Goal: Task Accomplishment & Management: Use online tool/utility

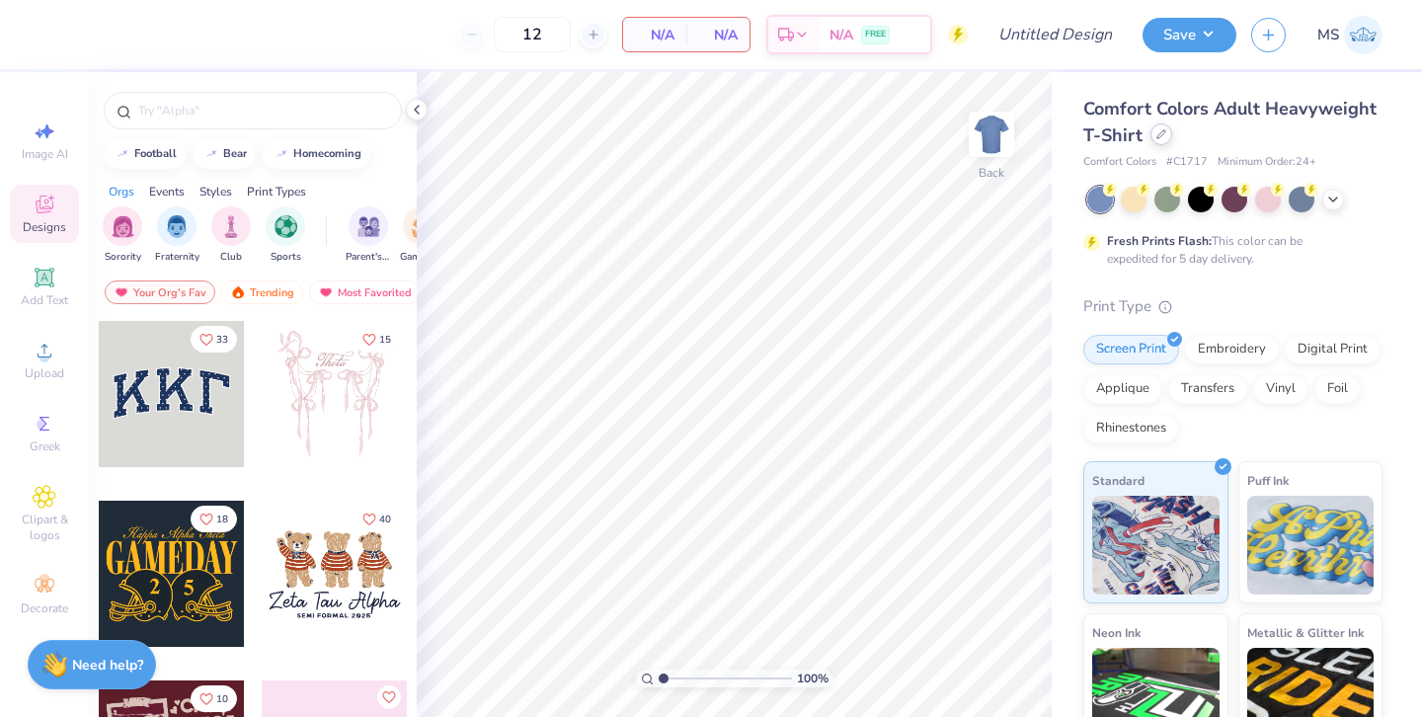
click at [1163, 139] on div at bounding box center [1161, 134] width 22 height 22
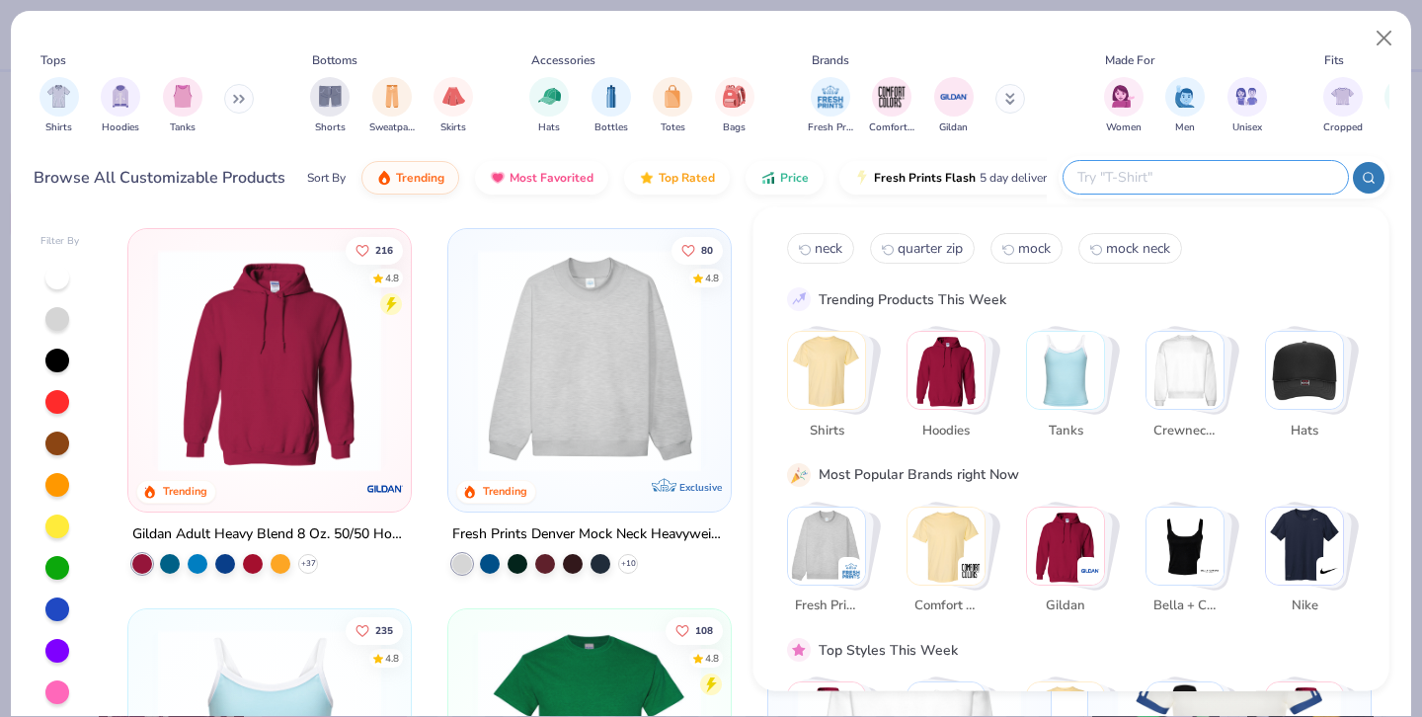
click at [1244, 182] on input "text" at bounding box center [1204, 177] width 259 height 23
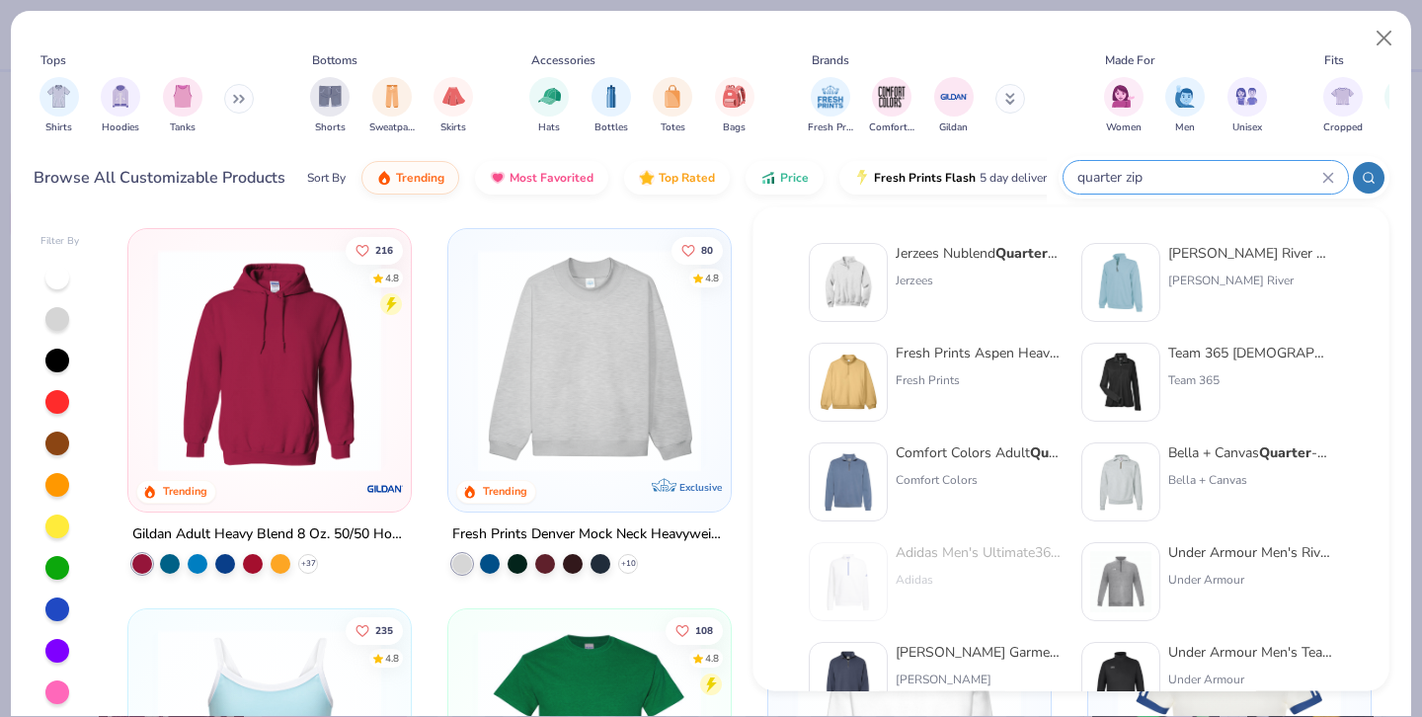
type input "quarter zip"
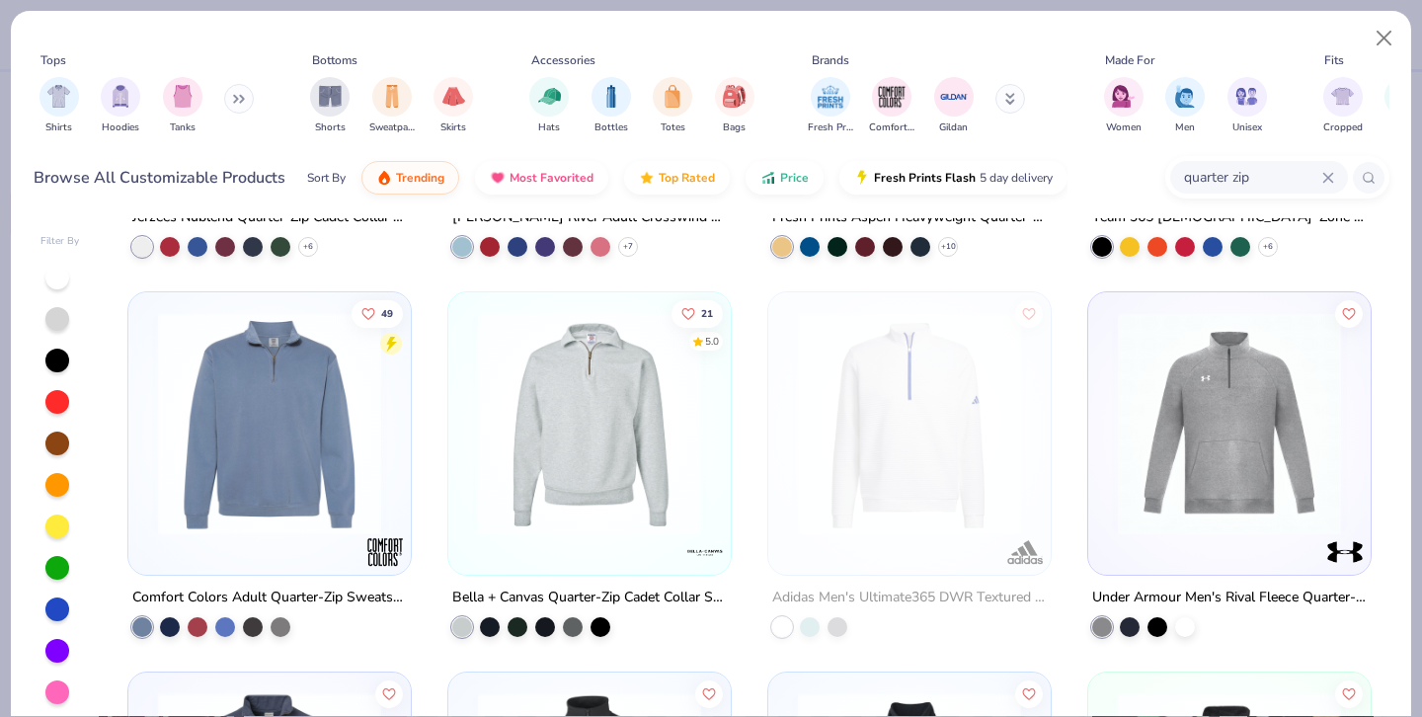
scroll to position [464, 0]
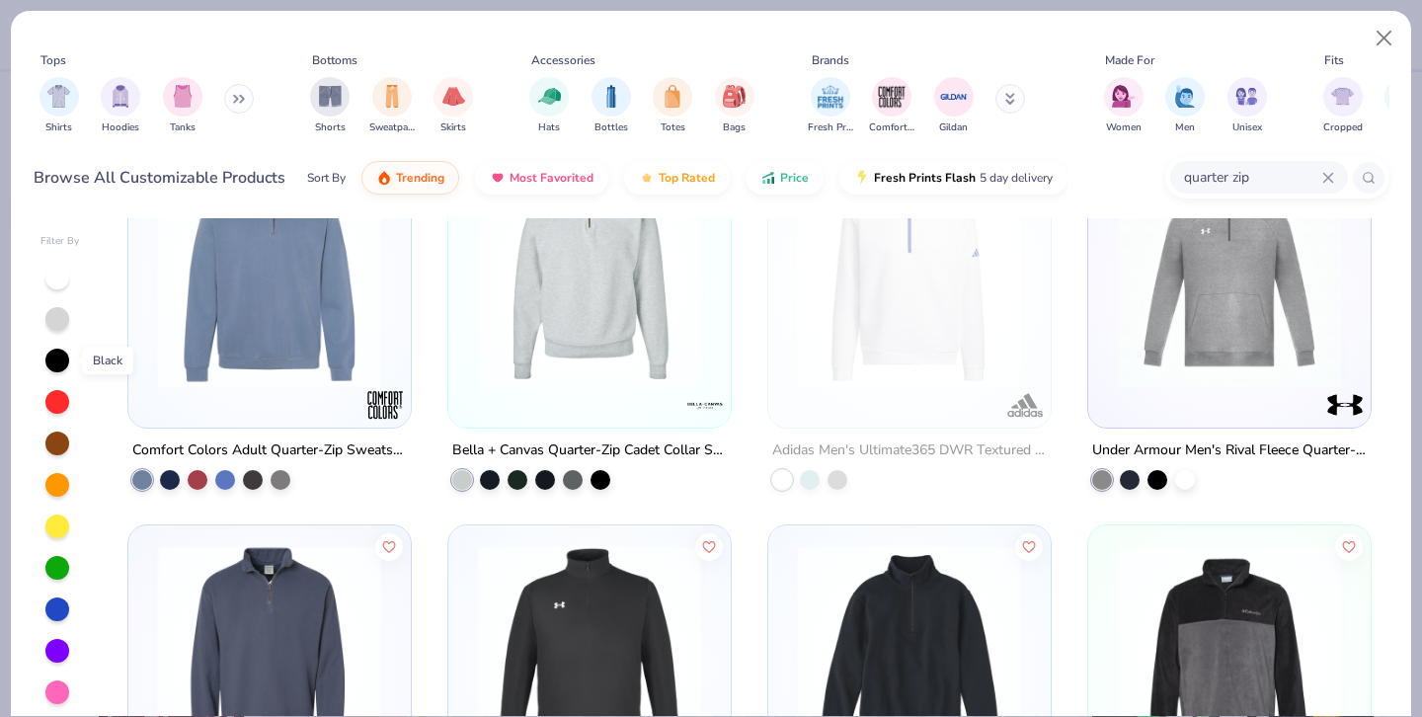
click at [61, 365] on div at bounding box center [57, 361] width 24 height 24
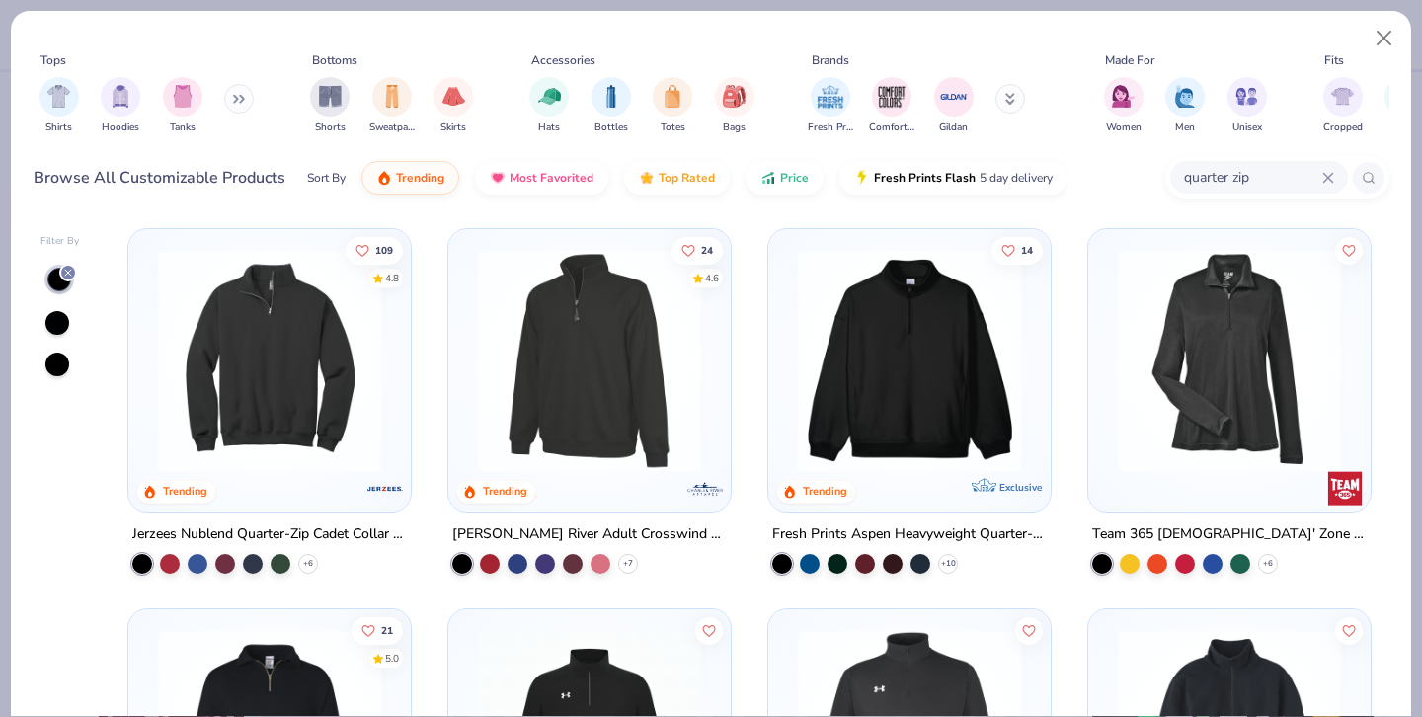
click at [554, 378] on img at bounding box center [589, 360] width 243 height 223
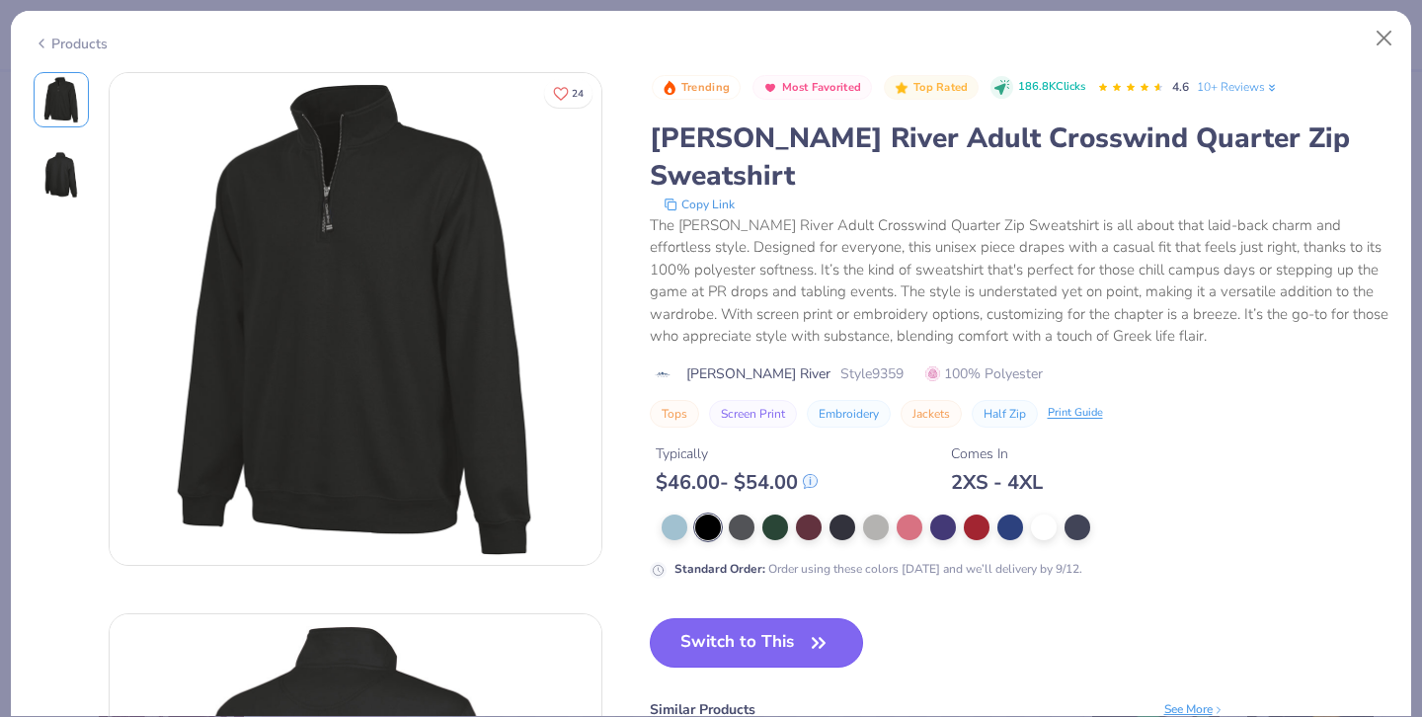
click at [759, 618] on button "Switch to This" at bounding box center [757, 642] width 214 height 49
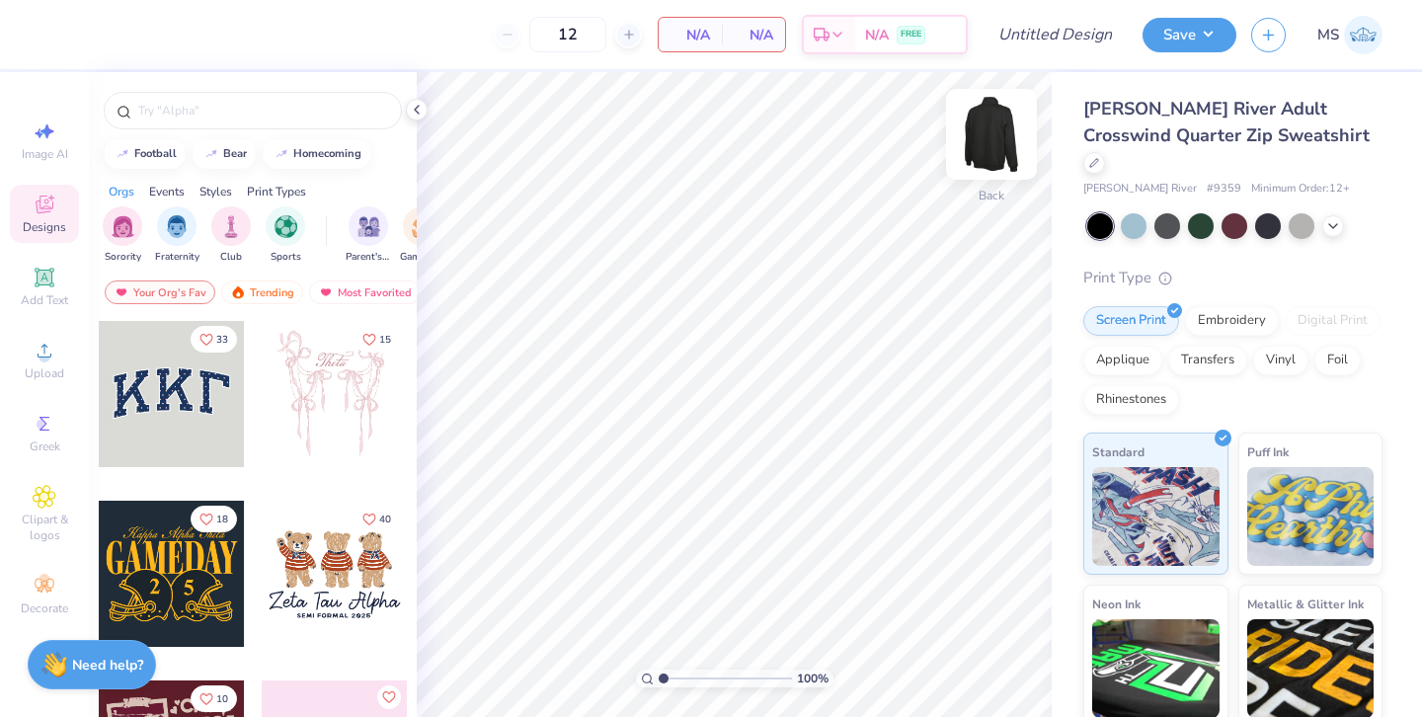
click at [987, 132] on img at bounding box center [991, 134] width 79 height 79
click at [990, 130] on img at bounding box center [991, 134] width 79 height 79
click at [417, 116] on icon at bounding box center [417, 110] width 16 height 16
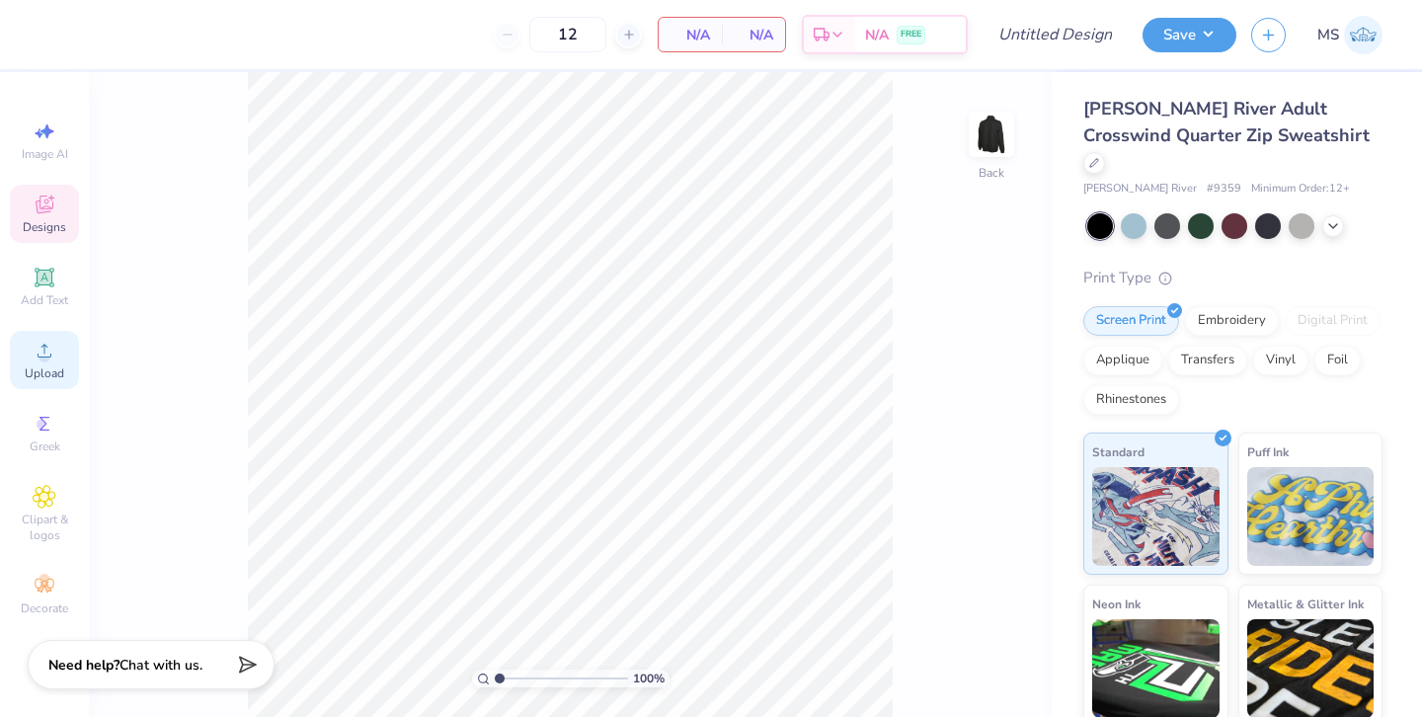
click at [59, 358] on div "Upload" at bounding box center [44, 360] width 69 height 58
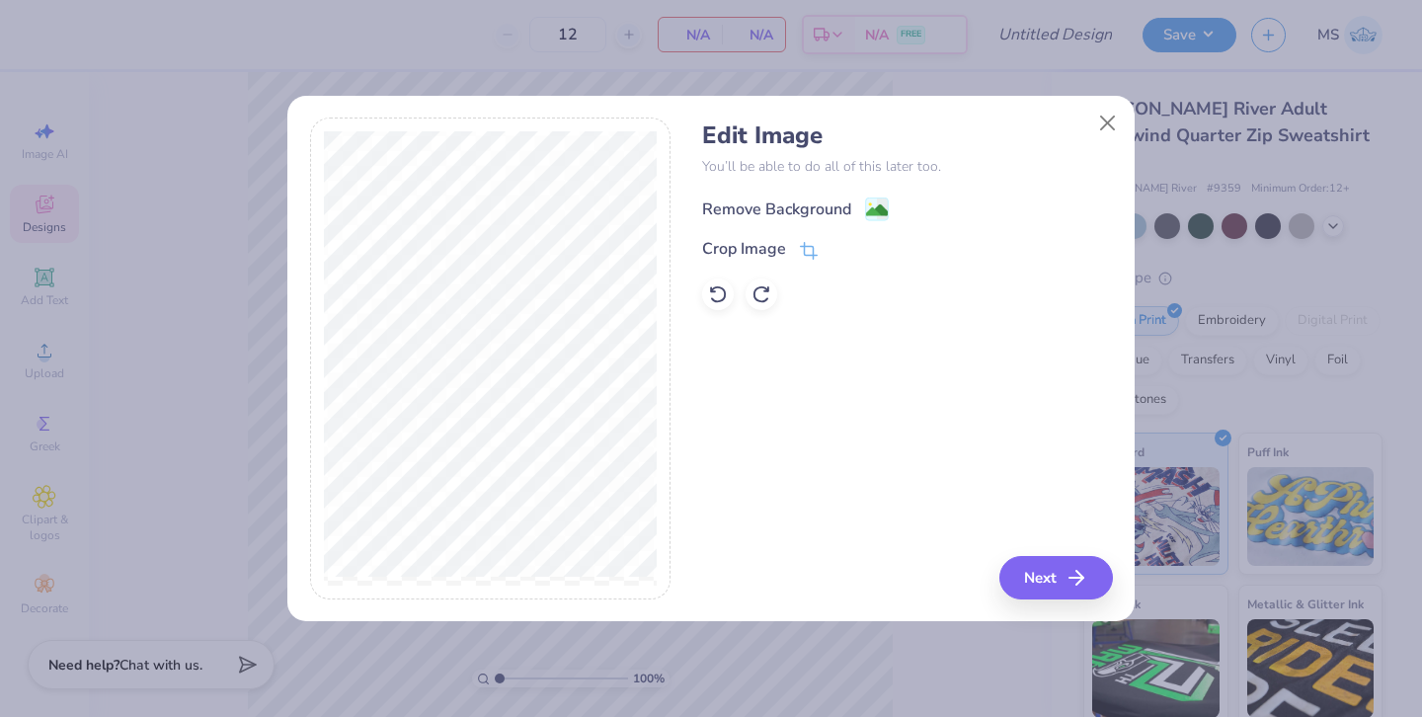
click at [767, 200] on div "Remove Background" at bounding box center [776, 209] width 149 height 24
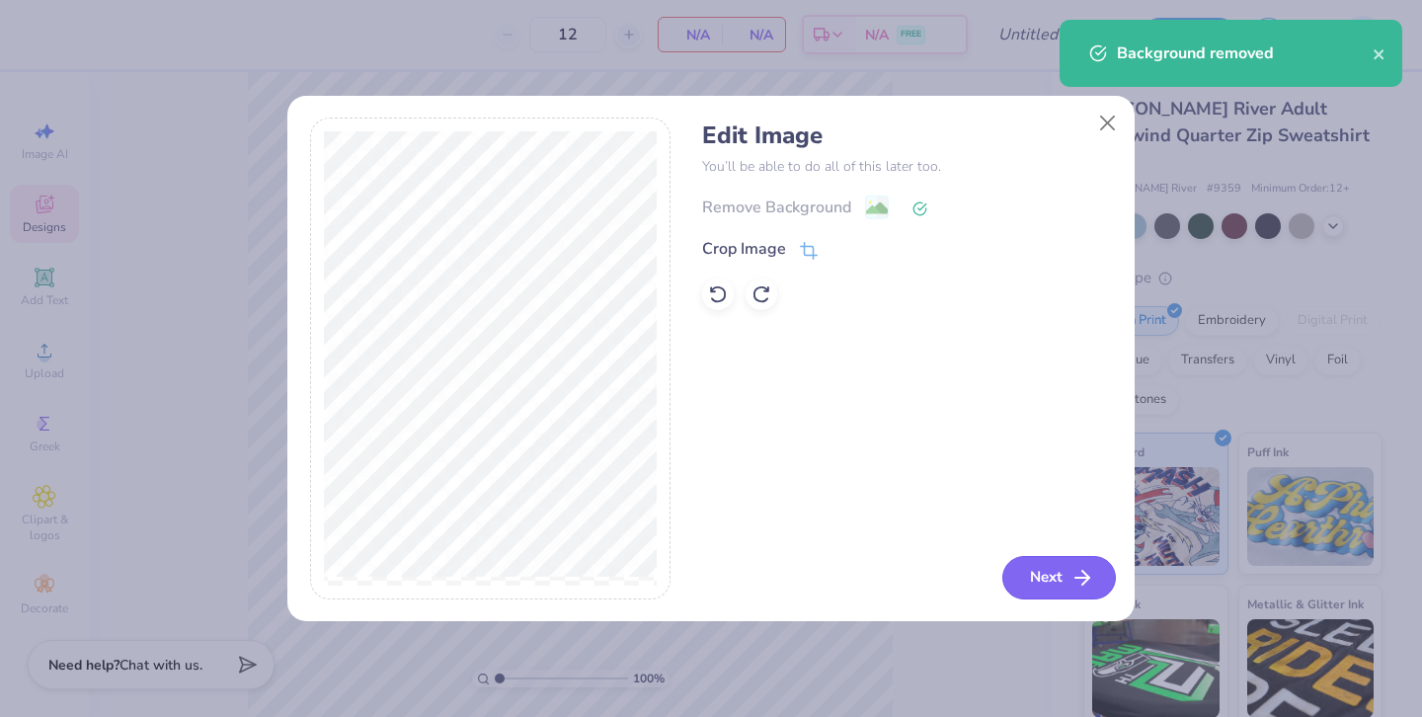
click at [1049, 571] on button "Next" at bounding box center [1059, 577] width 114 height 43
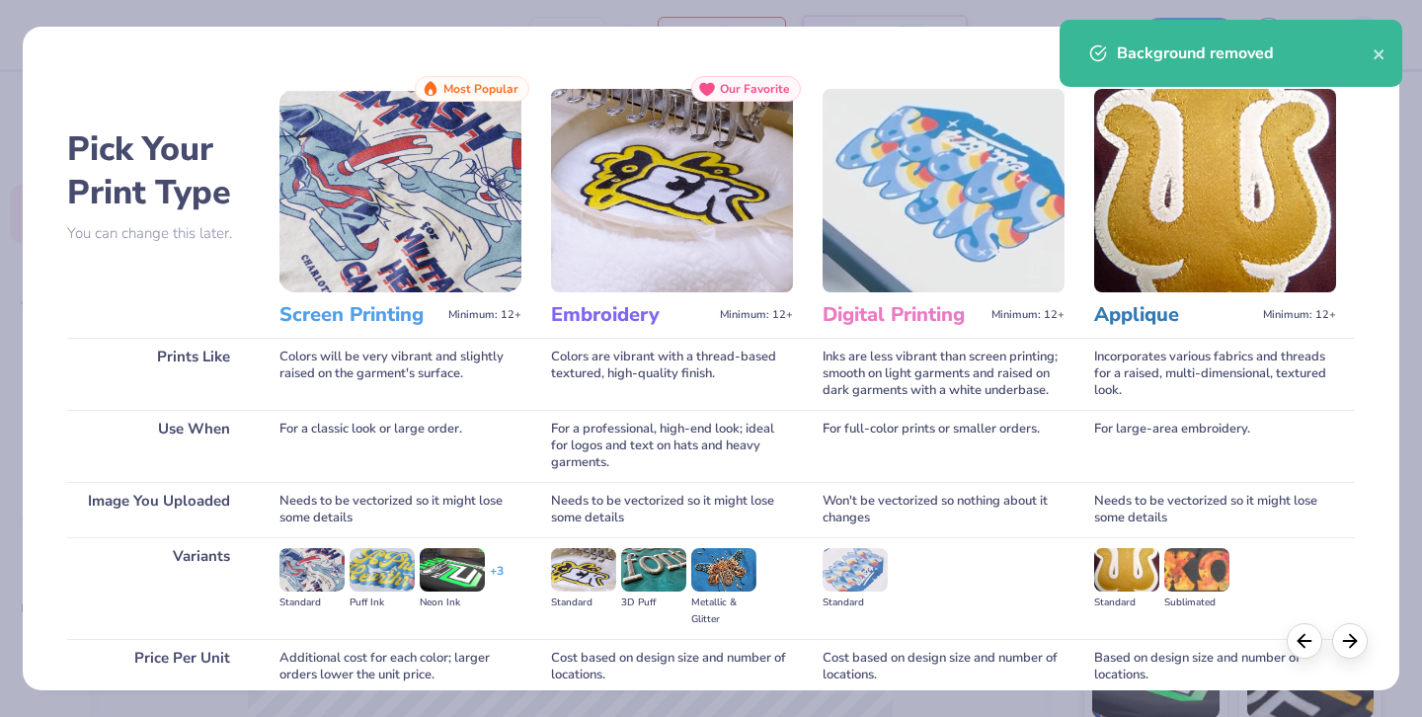
scroll to position [169, 0]
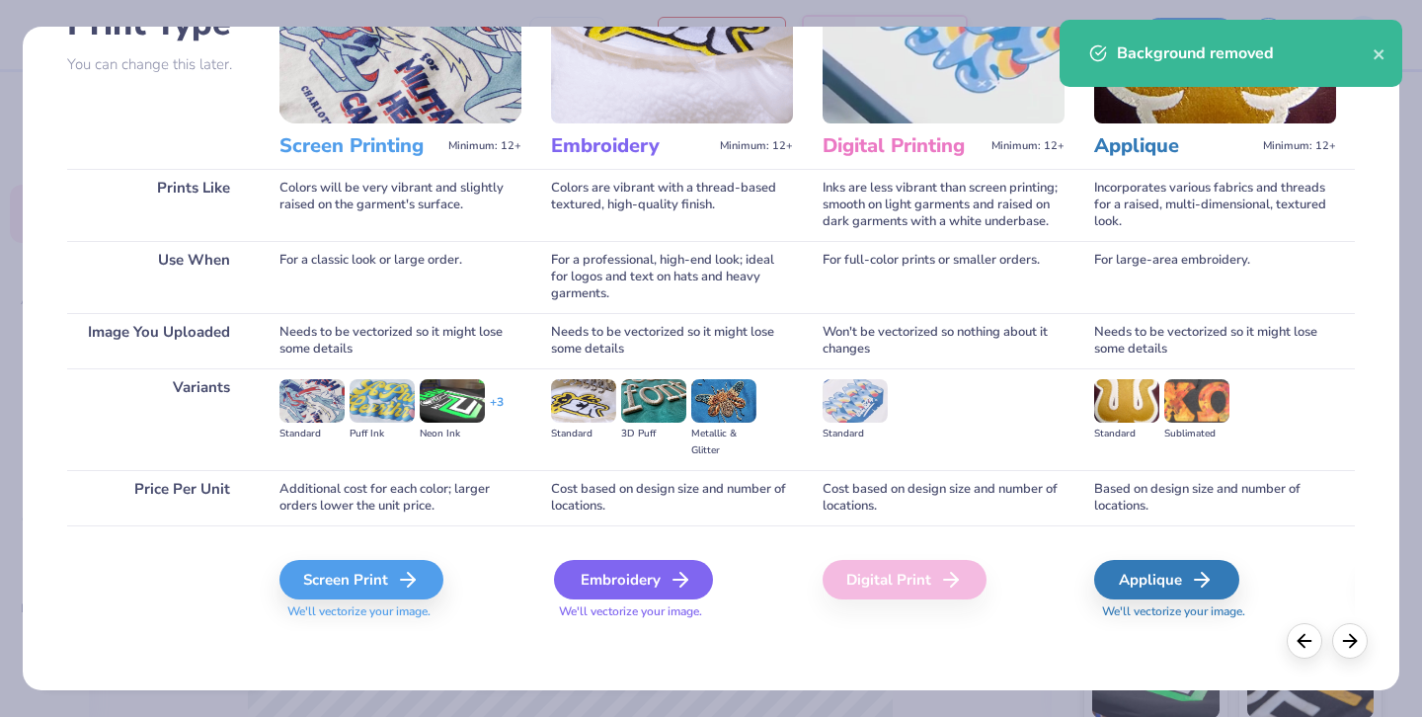
click at [647, 577] on div "Embroidery" at bounding box center [633, 579] width 159 height 39
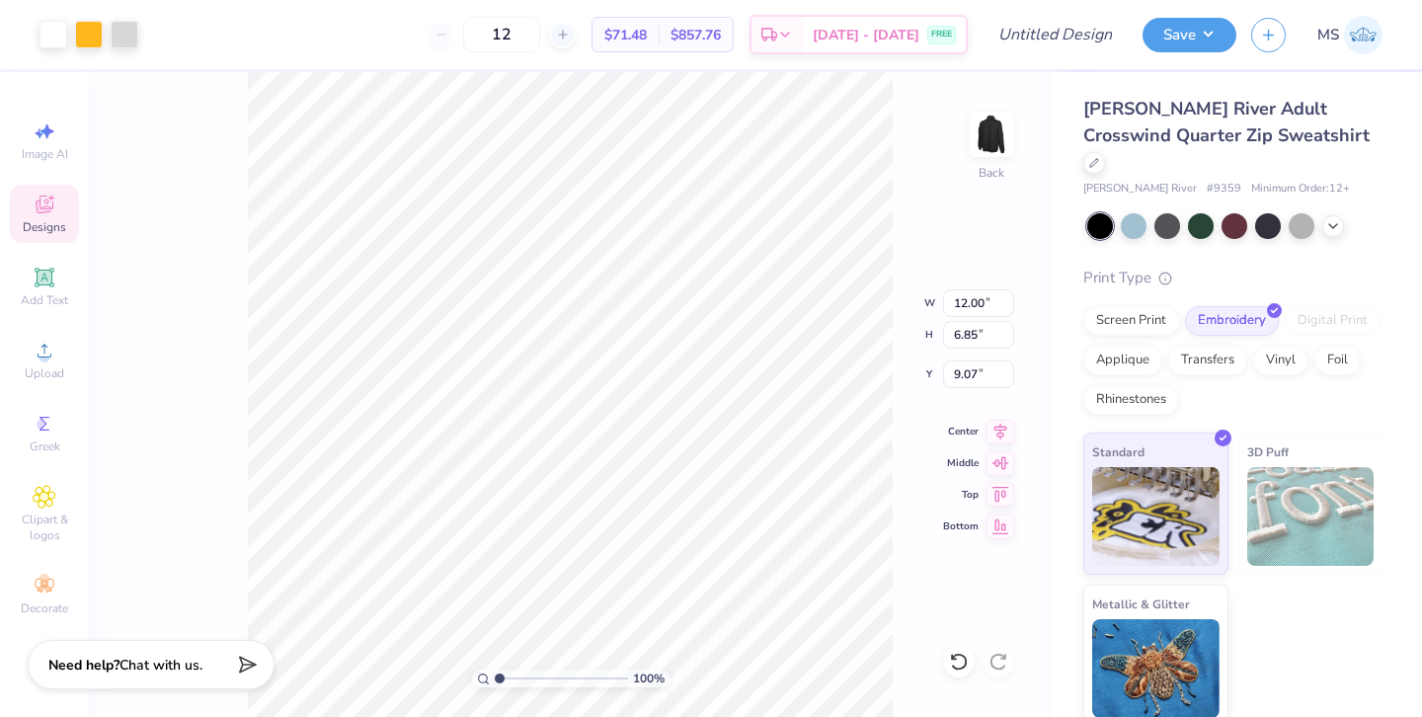
type input "7.85"
type input "4.48"
type input "11.44"
type input "5.90"
type input "3.37"
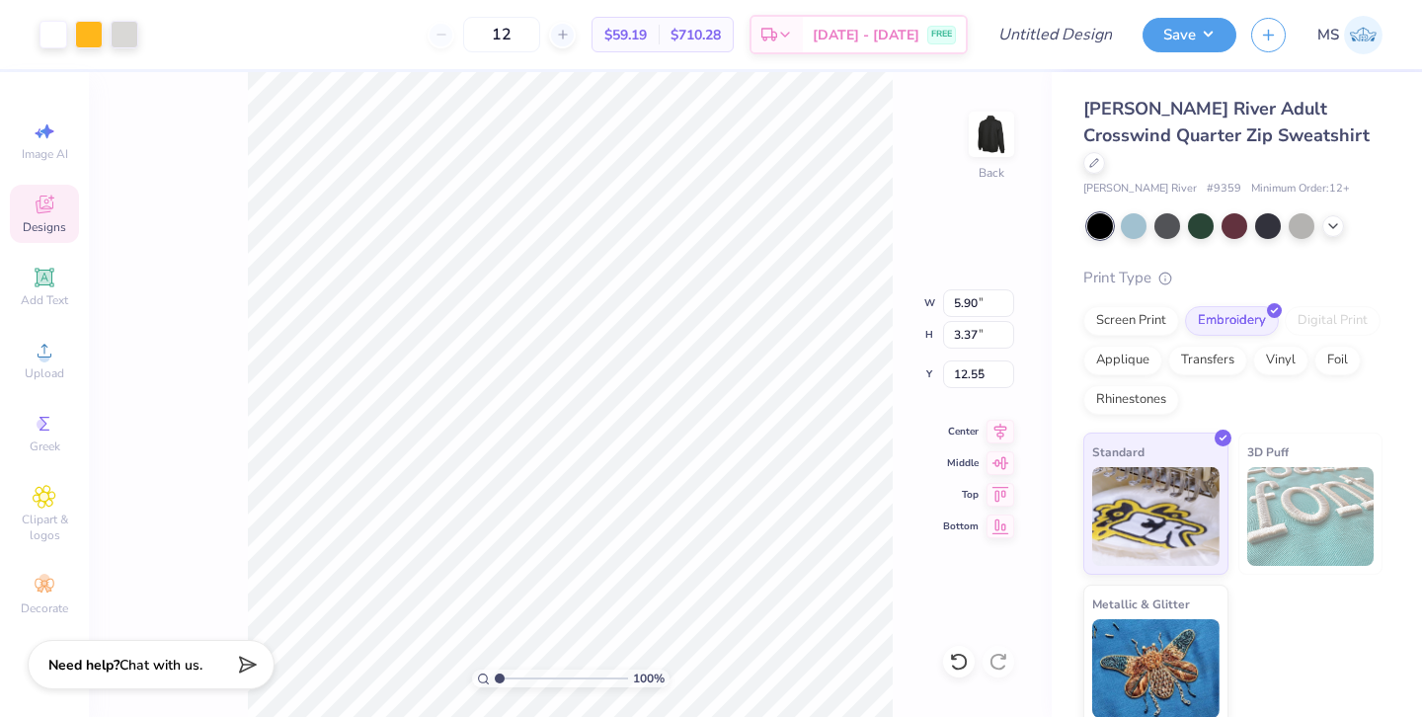
type input "2.39"
type input "4.98"
type input "2.85"
type input "3.00"
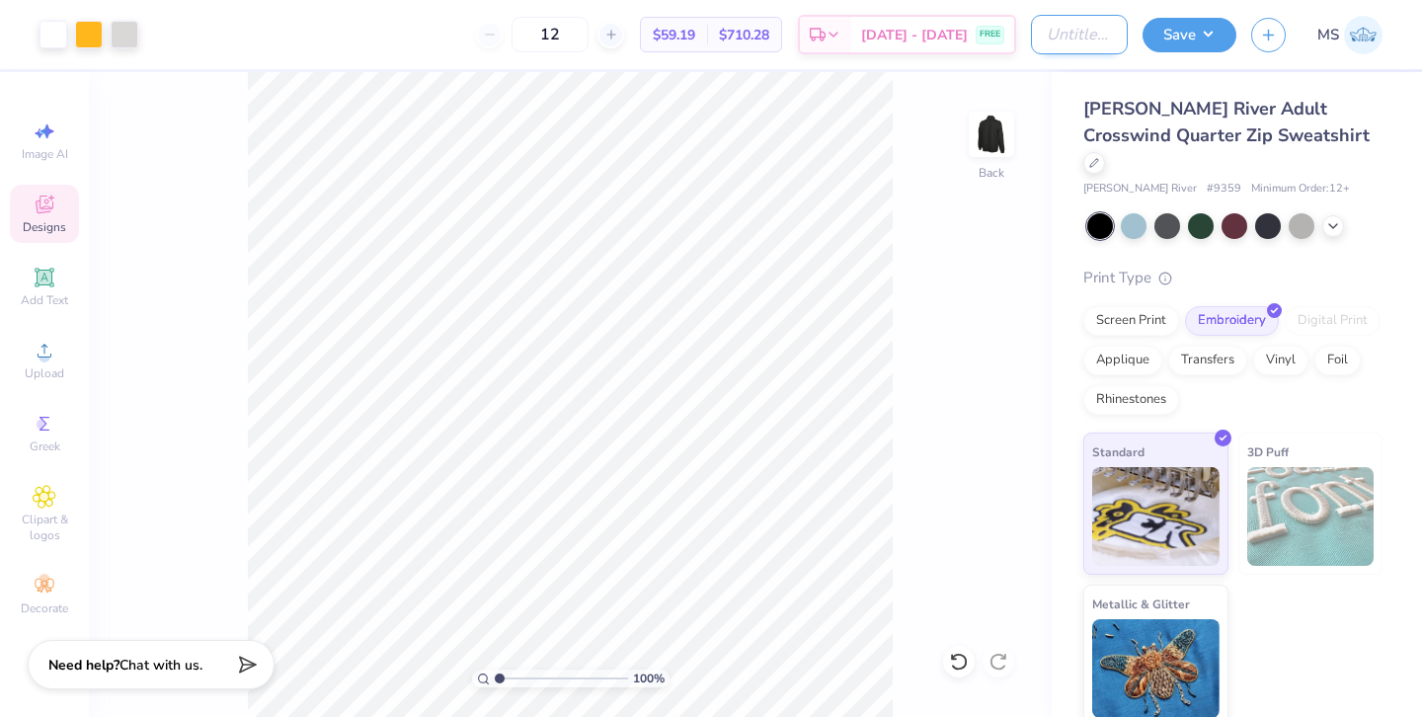
click at [1098, 42] on input "Design Title" at bounding box center [1079, 34] width 97 height 39
type input "CBE Cotton Quarter Zip"
click at [1181, 39] on button "Save" at bounding box center [1189, 32] width 94 height 35
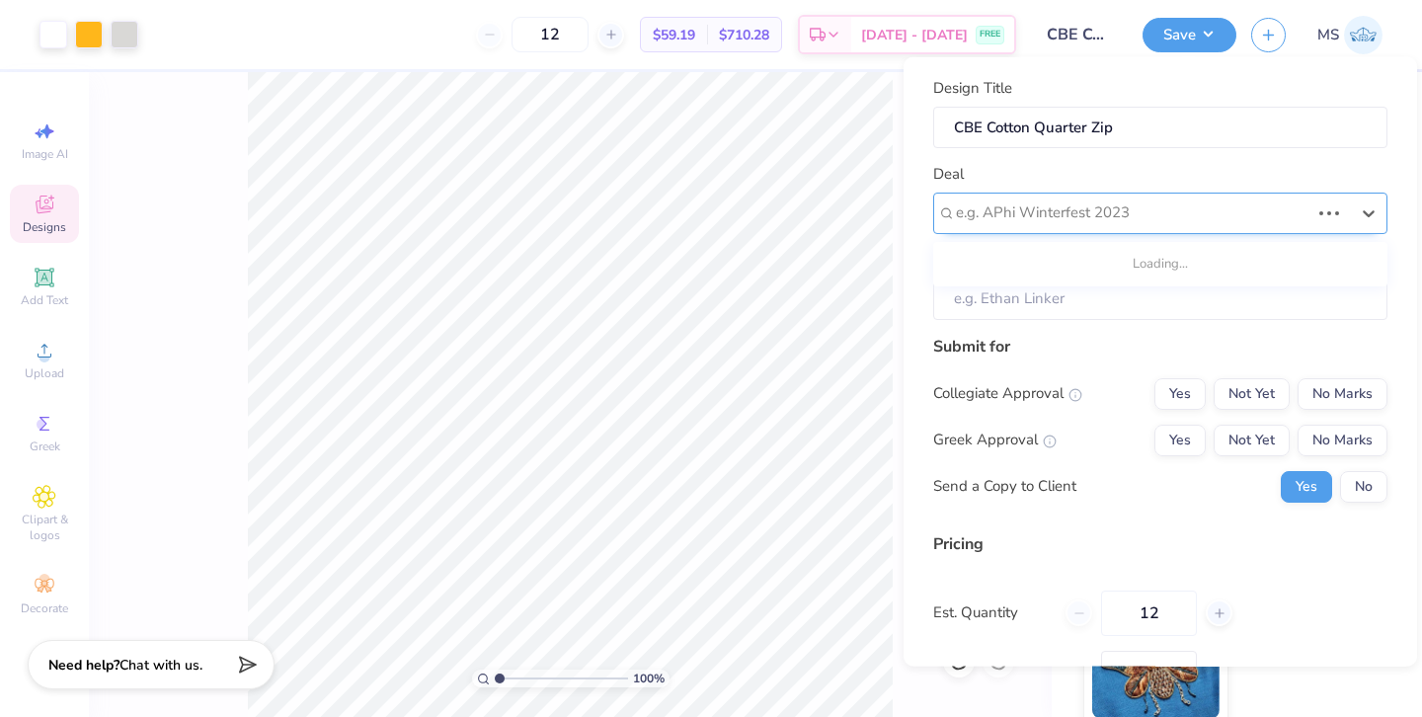
click at [1120, 210] on div at bounding box center [1132, 212] width 353 height 27
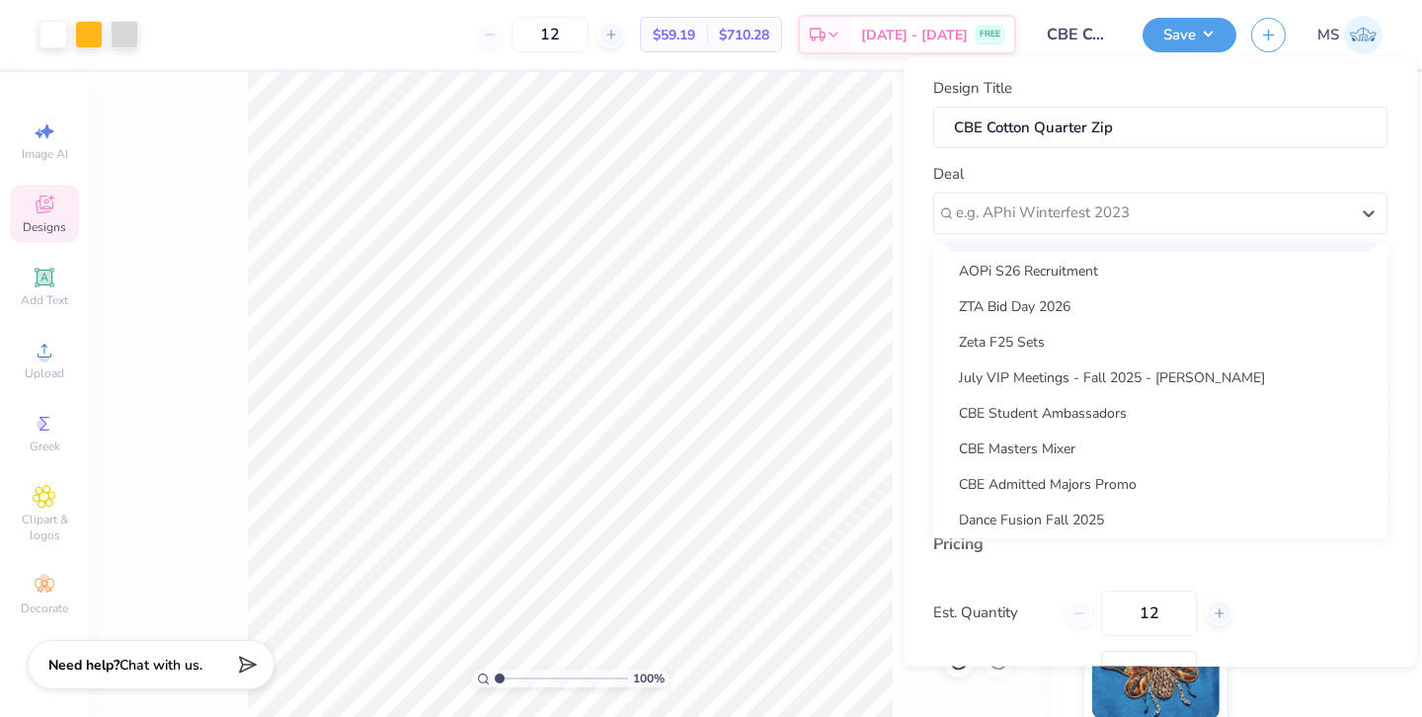
scroll to position [179, 0]
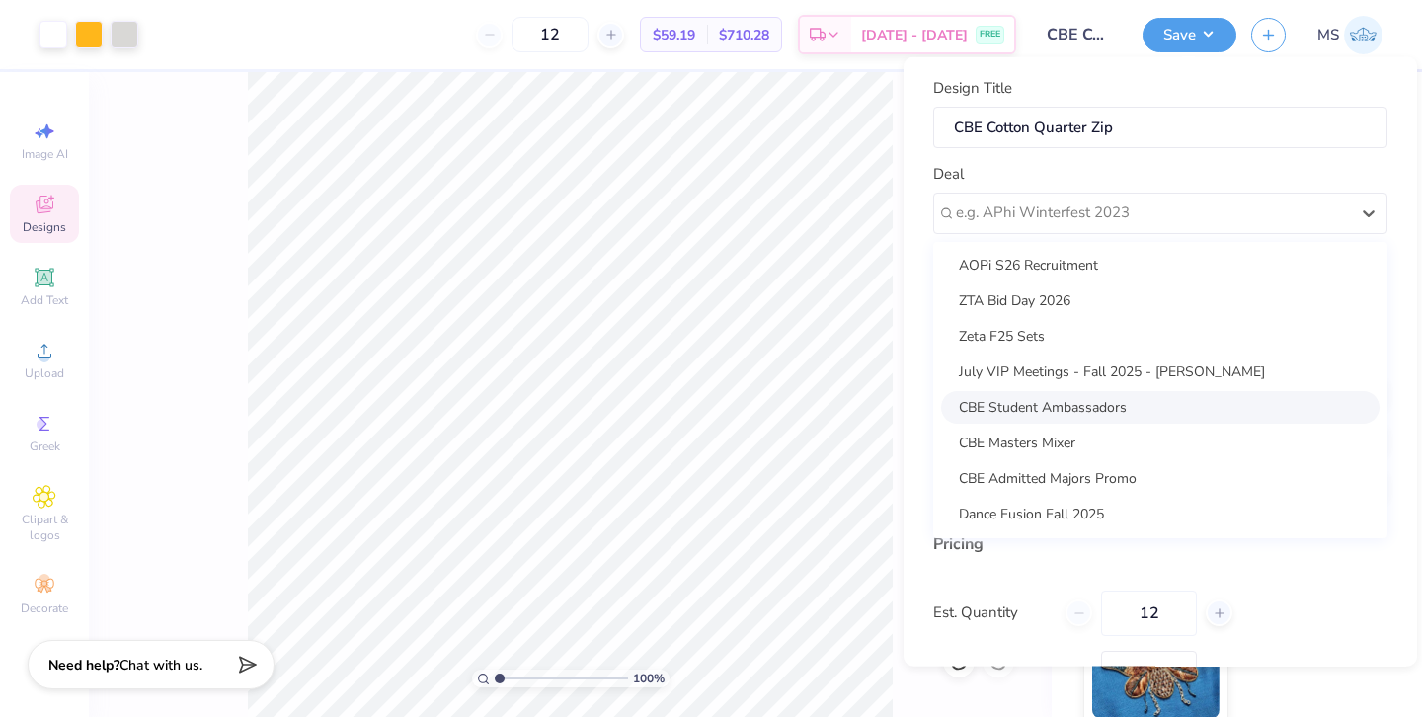
click at [1077, 411] on div "CBE Student Ambassadors" at bounding box center [1160, 406] width 438 height 33
type input "Cassandra Mccarthy"
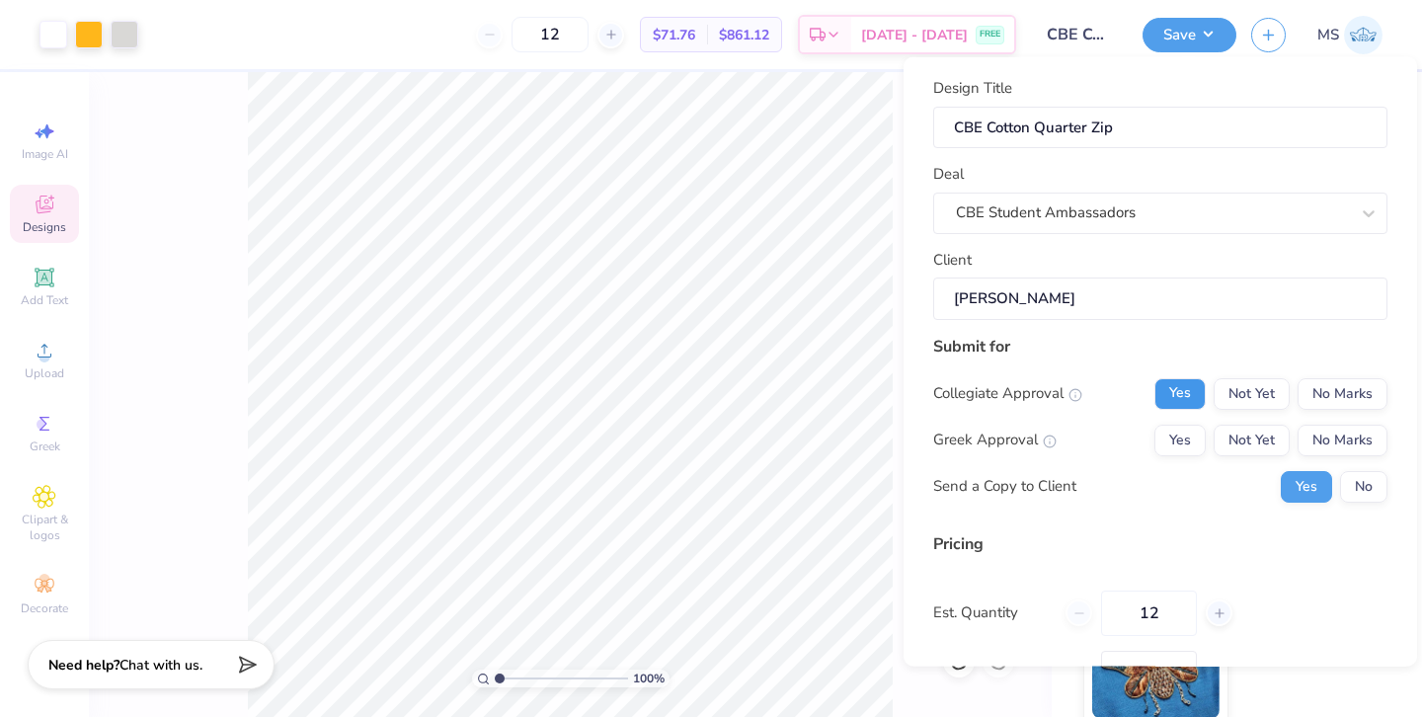
click at [1183, 394] on button "Yes" at bounding box center [1179, 393] width 51 height 32
click at [1345, 436] on button "No Marks" at bounding box center [1342, 440] width 90 height 32
type input "$71.76"
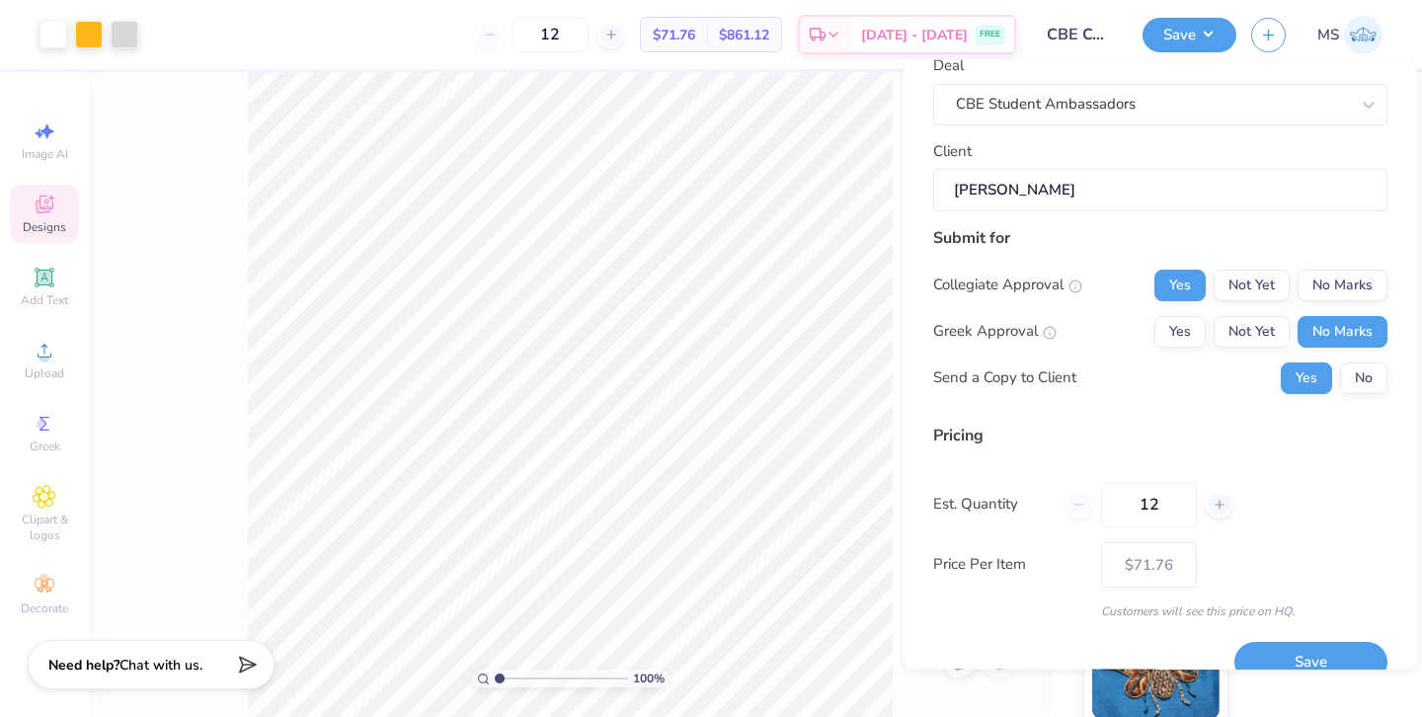
scroll to position [121, 0]
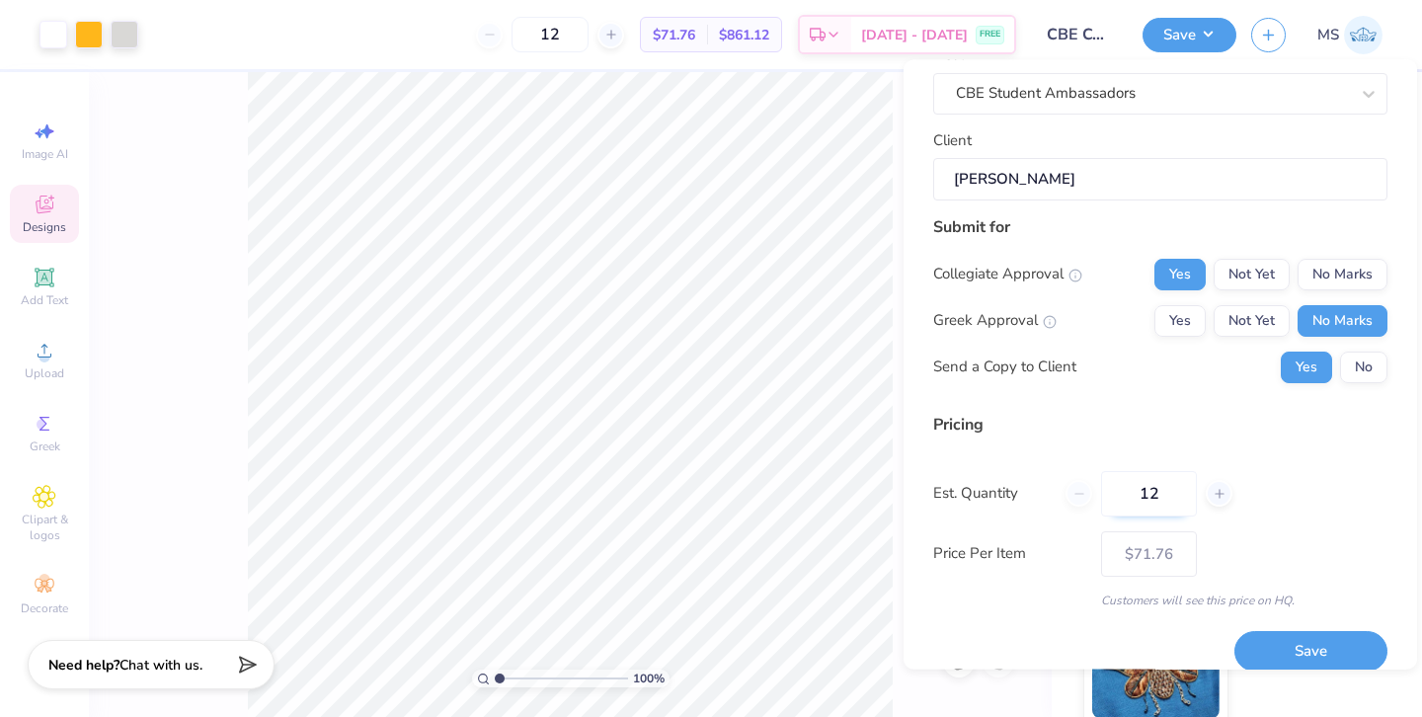
click at [1167, 493] on input "12" at bounding box center [1149, 493] width 96 height 45
type input "1"
type input "46"
type input "$62.67"
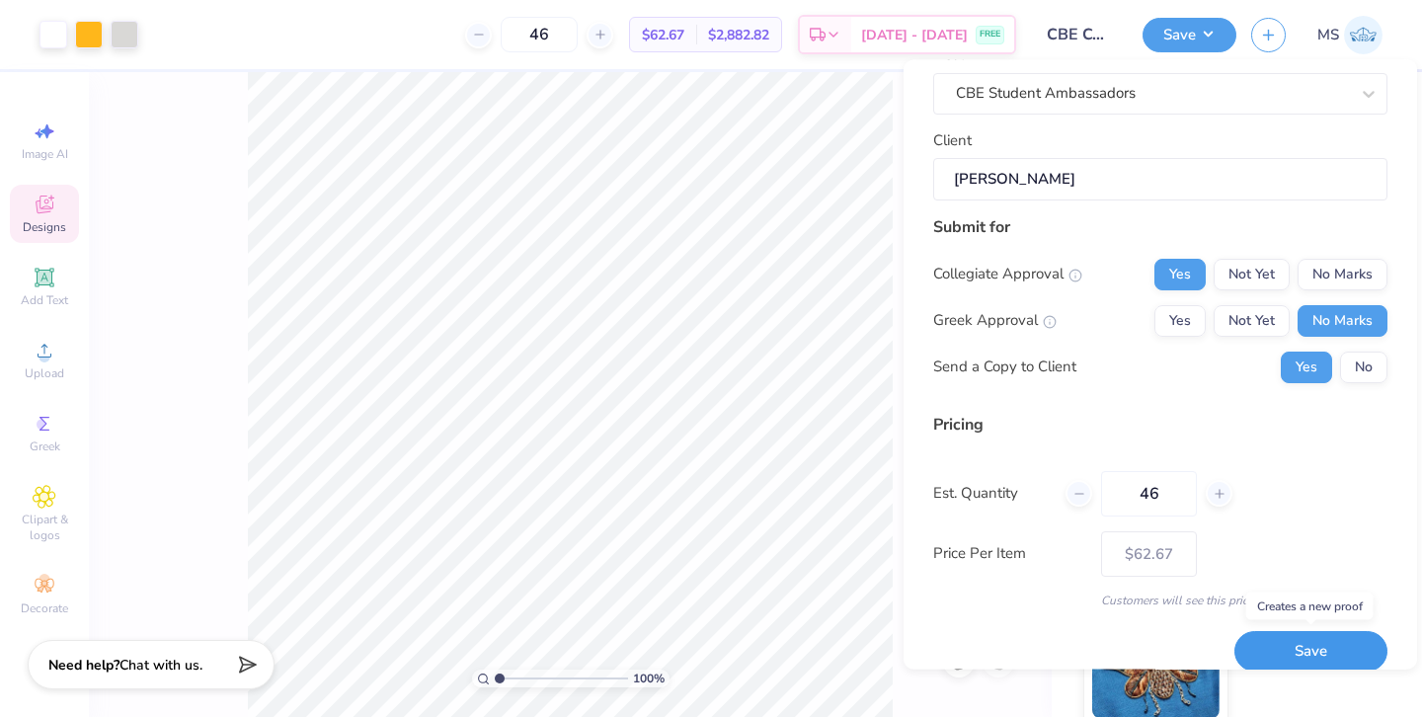
type input "46"
click at [1268, 642] on button "Save" at bounding box center [1310, 652] width 153 height 40
type input "– –"
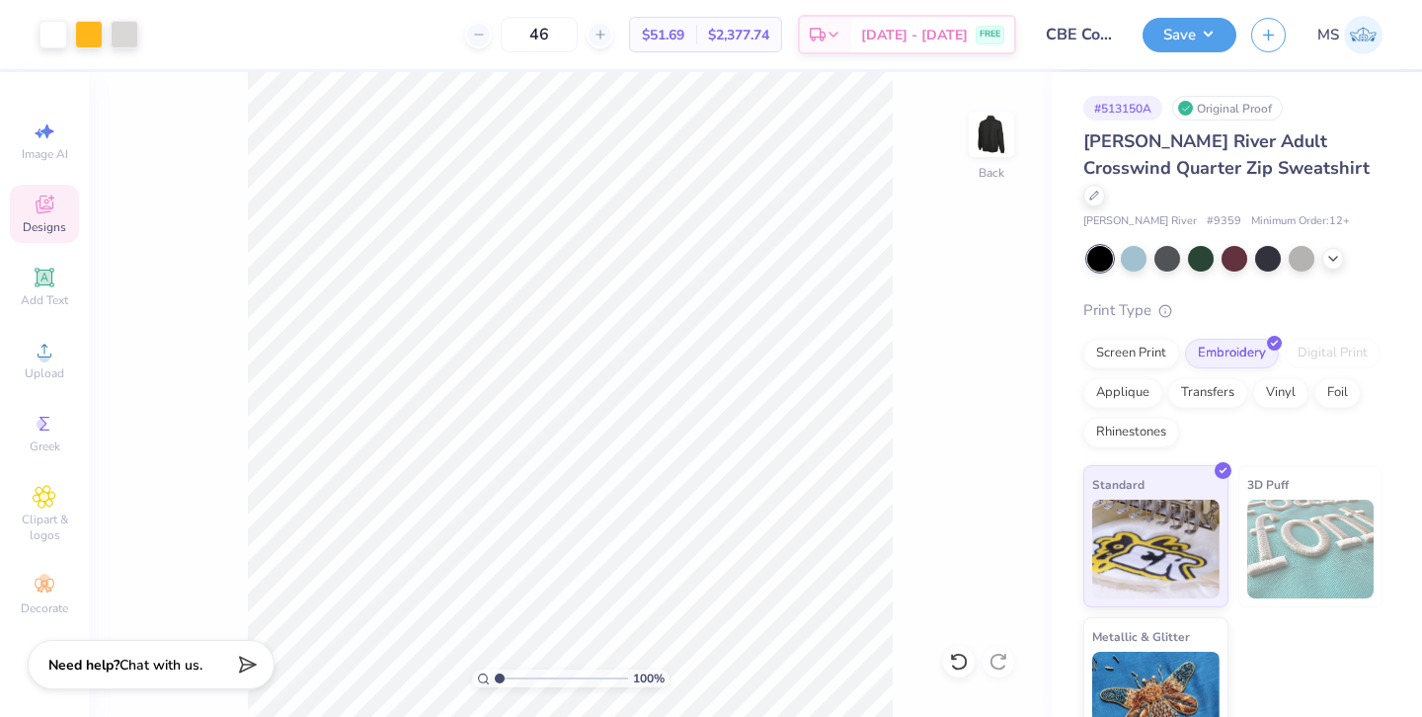
click at [1356, 39] on img at bounding box center [1363, 35] width 39 height 39
click at [1105, 183] on div at bounding box center [1094, 194] width 22 height 22
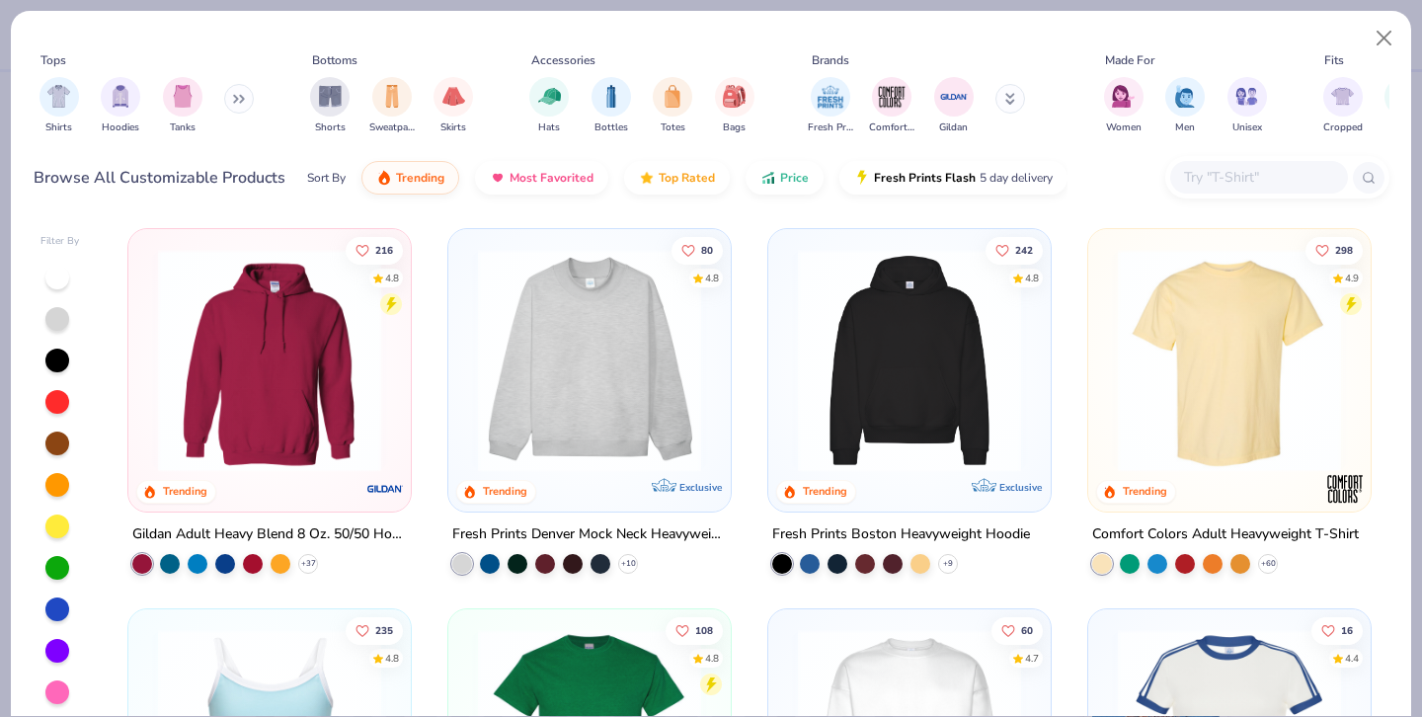
click at [1205, 159] on div at bounding box center [1277, 177] width 224 height 42
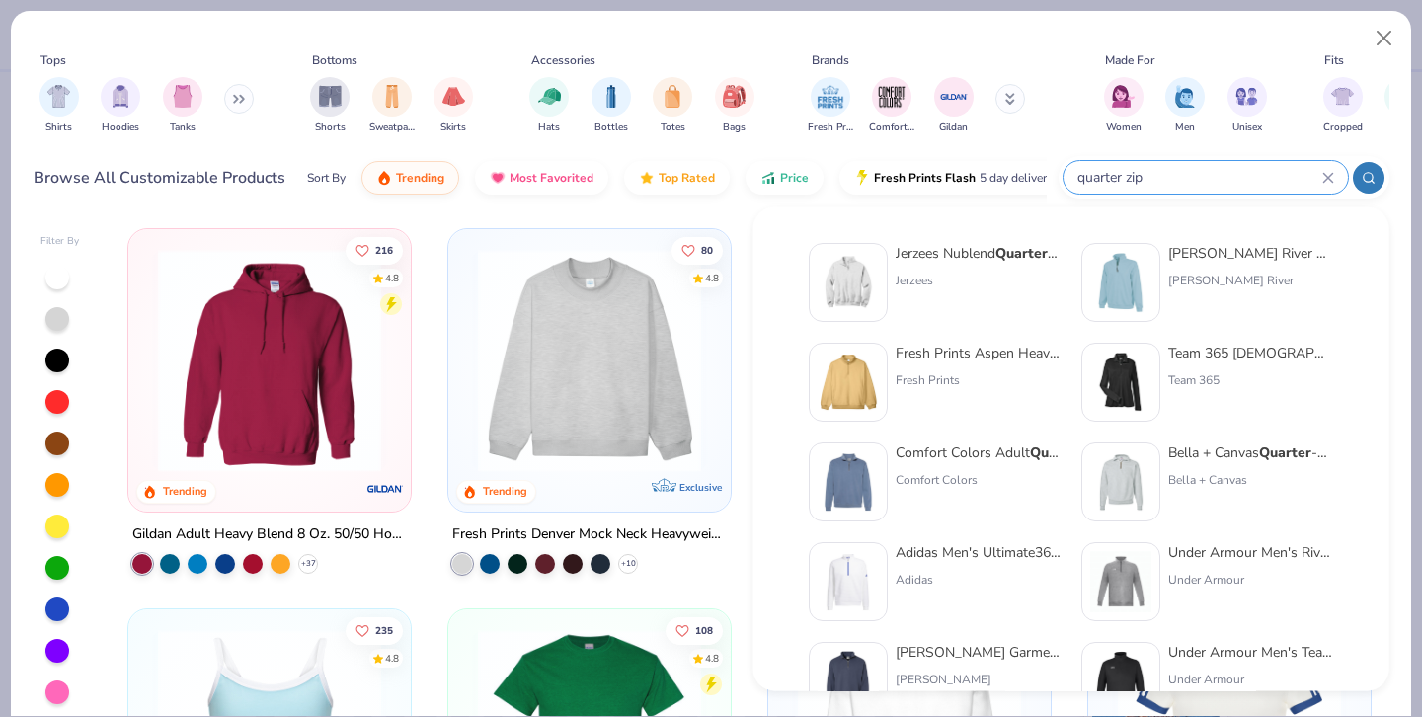
type input "quarter zip"
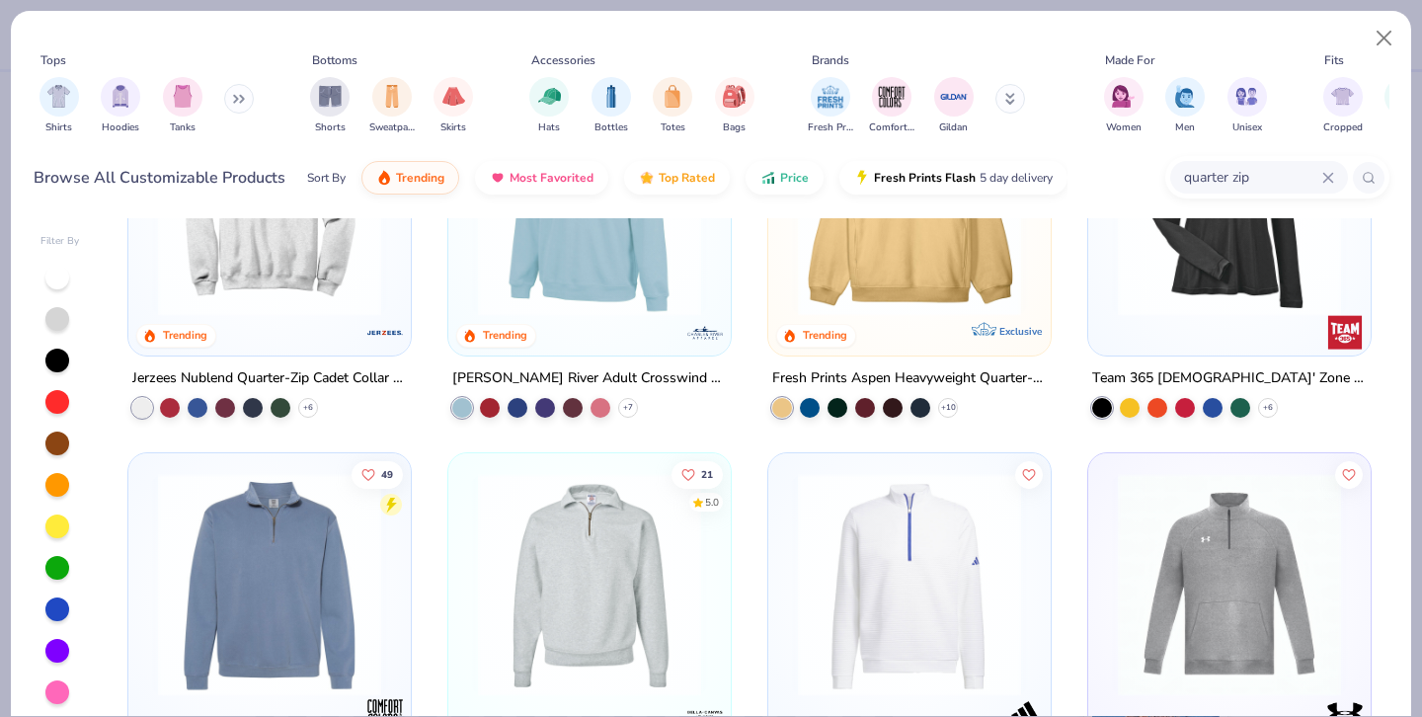
scroll to position [212, 0]
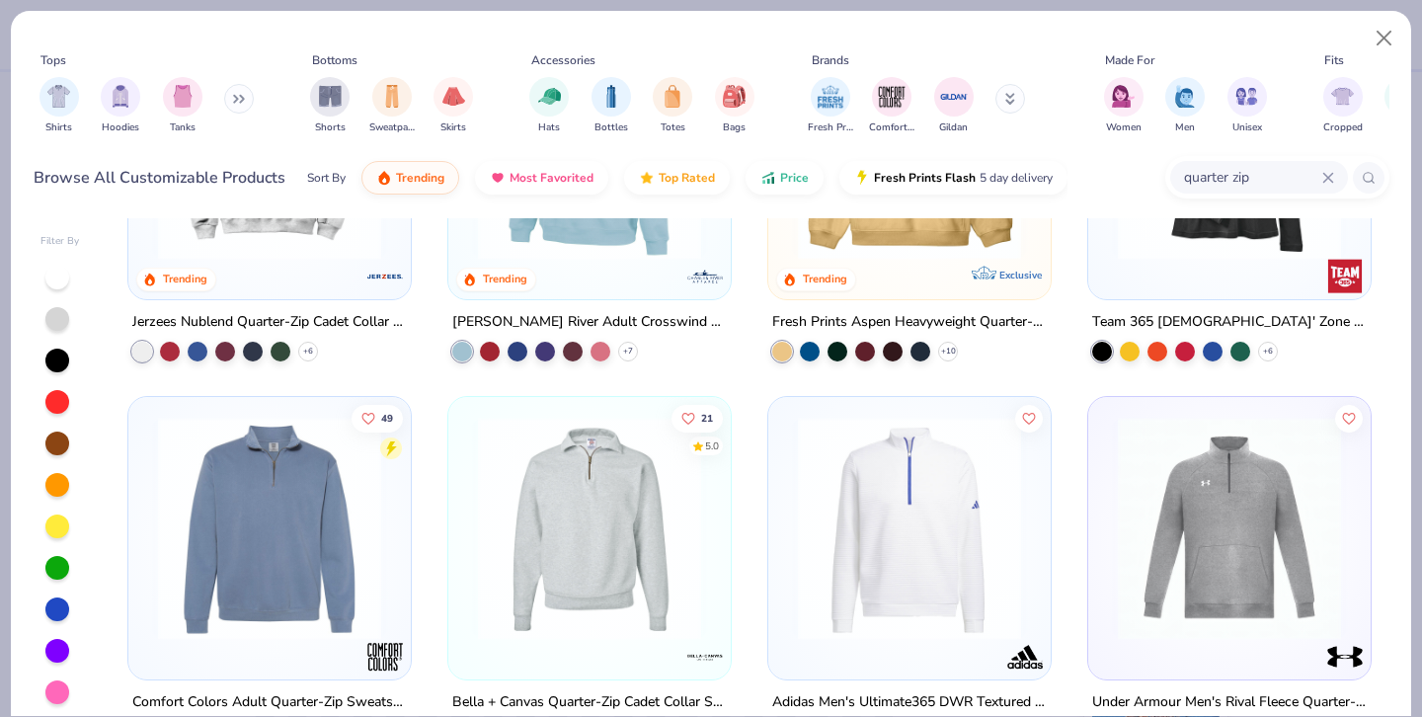
click at [681, 476] on img at bounding box center [589, 528] width 243 height 223
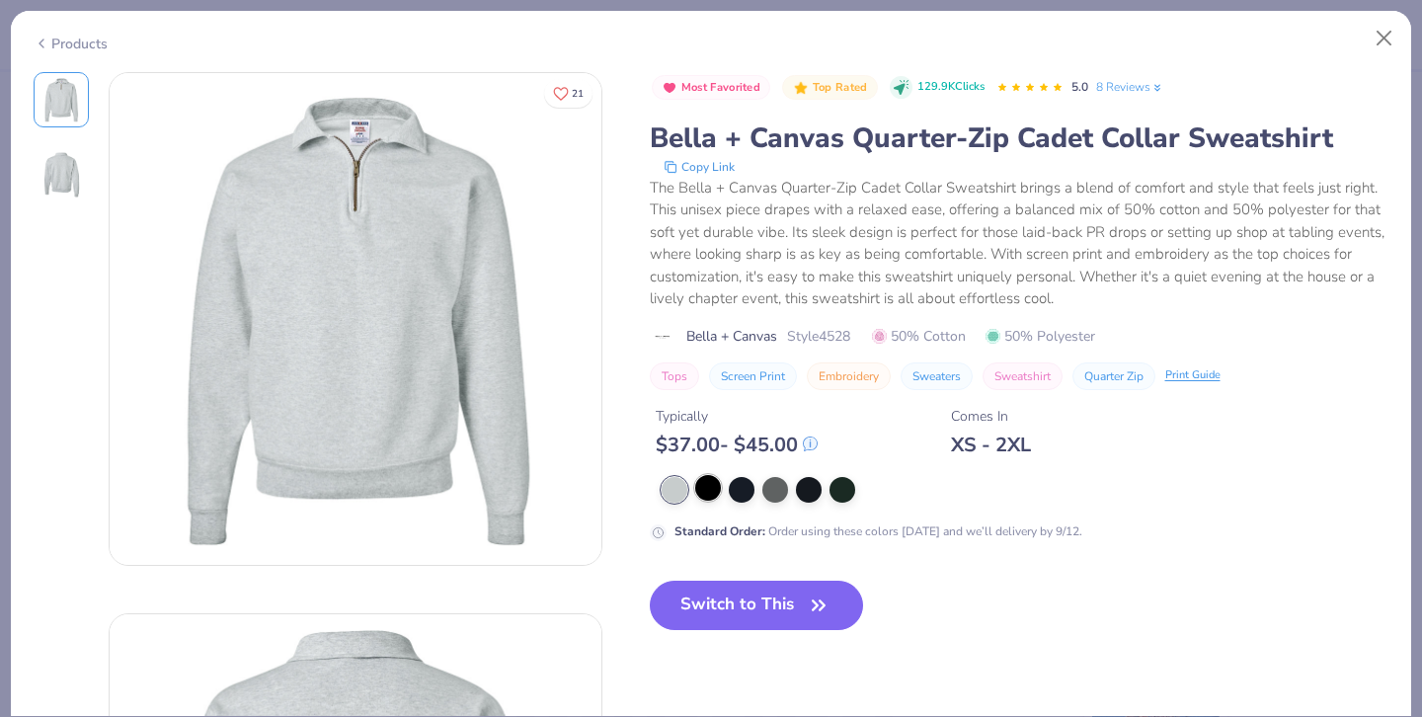
click at [716, 498] on div at bounding box center [708, 488] width 26 height 26
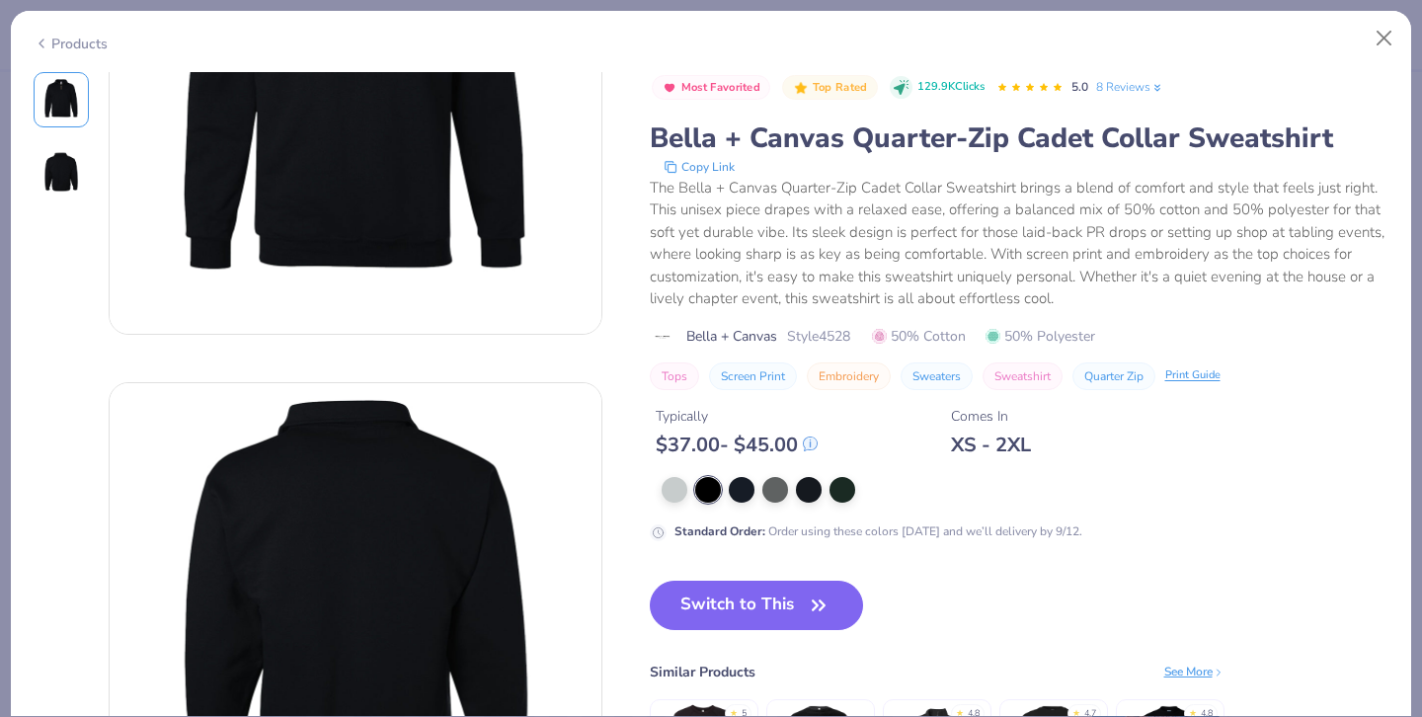
scroll to position [130, 0]
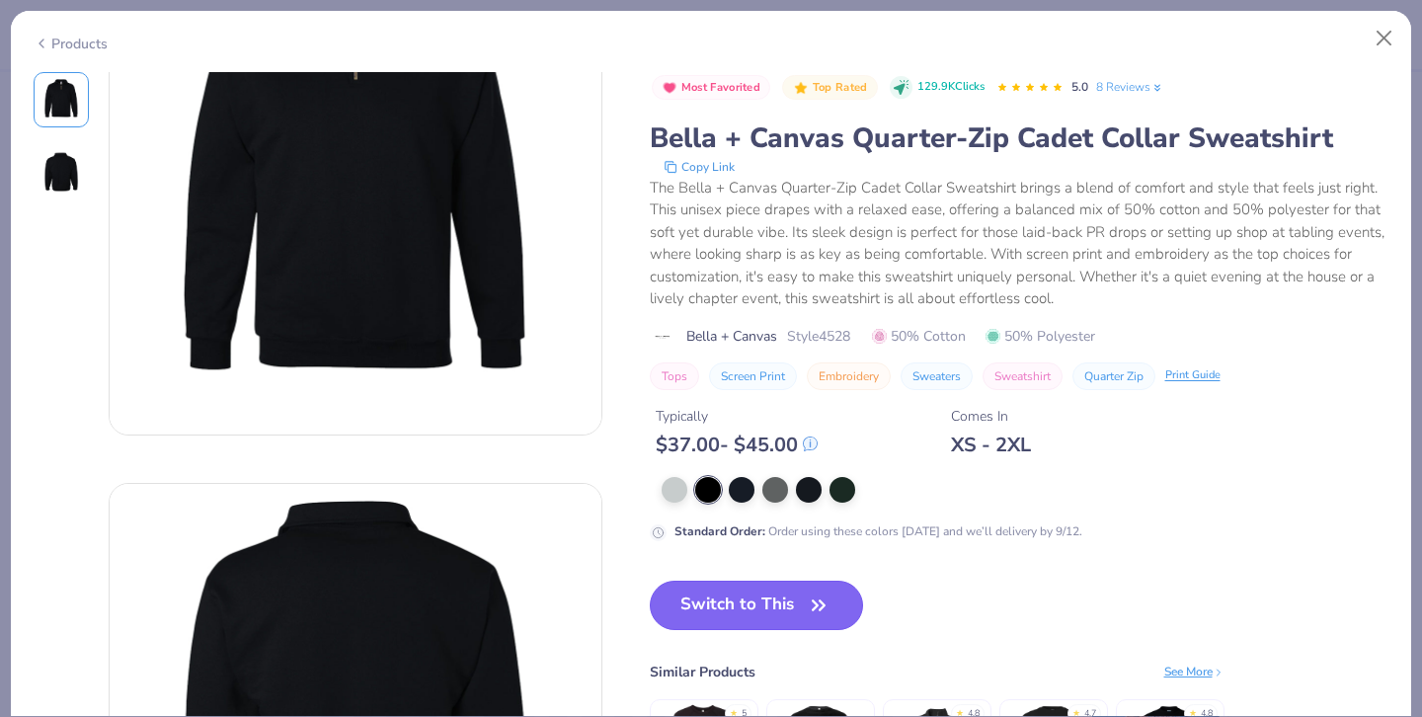
click at [767, 602] on button "Switch to This" at bounding box center [757, 605] width 214 height 49
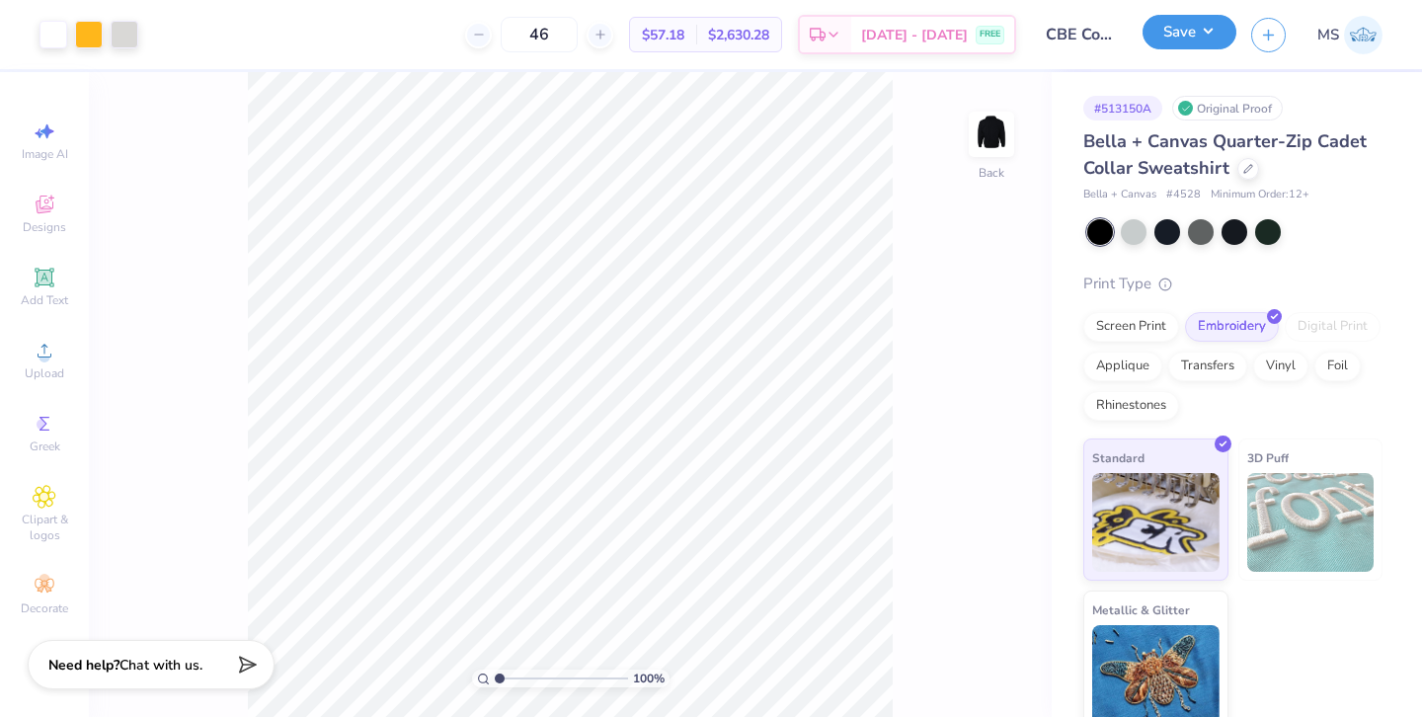
click at [1149, 40] on button "Save" at bounding box center [1189, 32] width 94 height 35
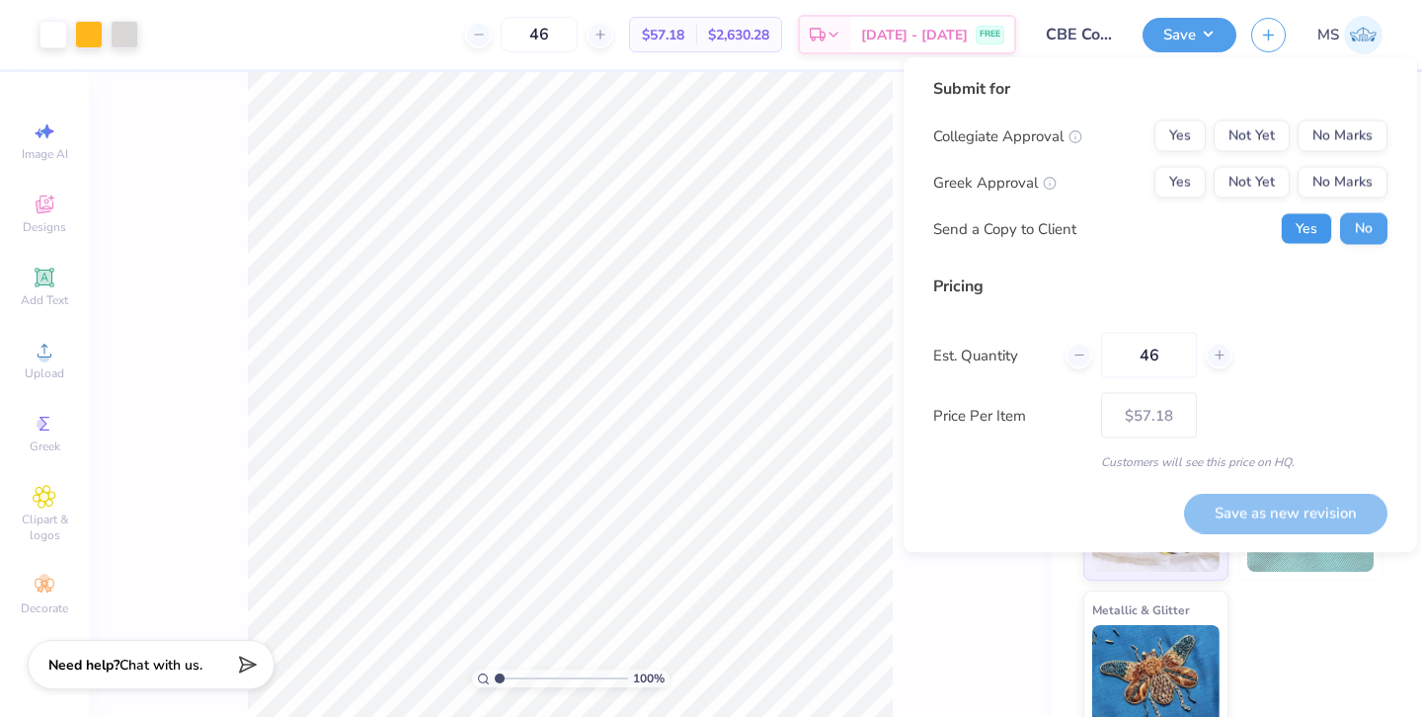
click at [1291, 218] on button "Yes" at bounding box center [1305, 229] width 51 height 32
click at [1336, 171] on button "No Marks" at bounding box center [1342, 183] width 90 height 32
click at [1191, 142] on button "Yes" at bounding box center [1179, 136] width 51 height 32
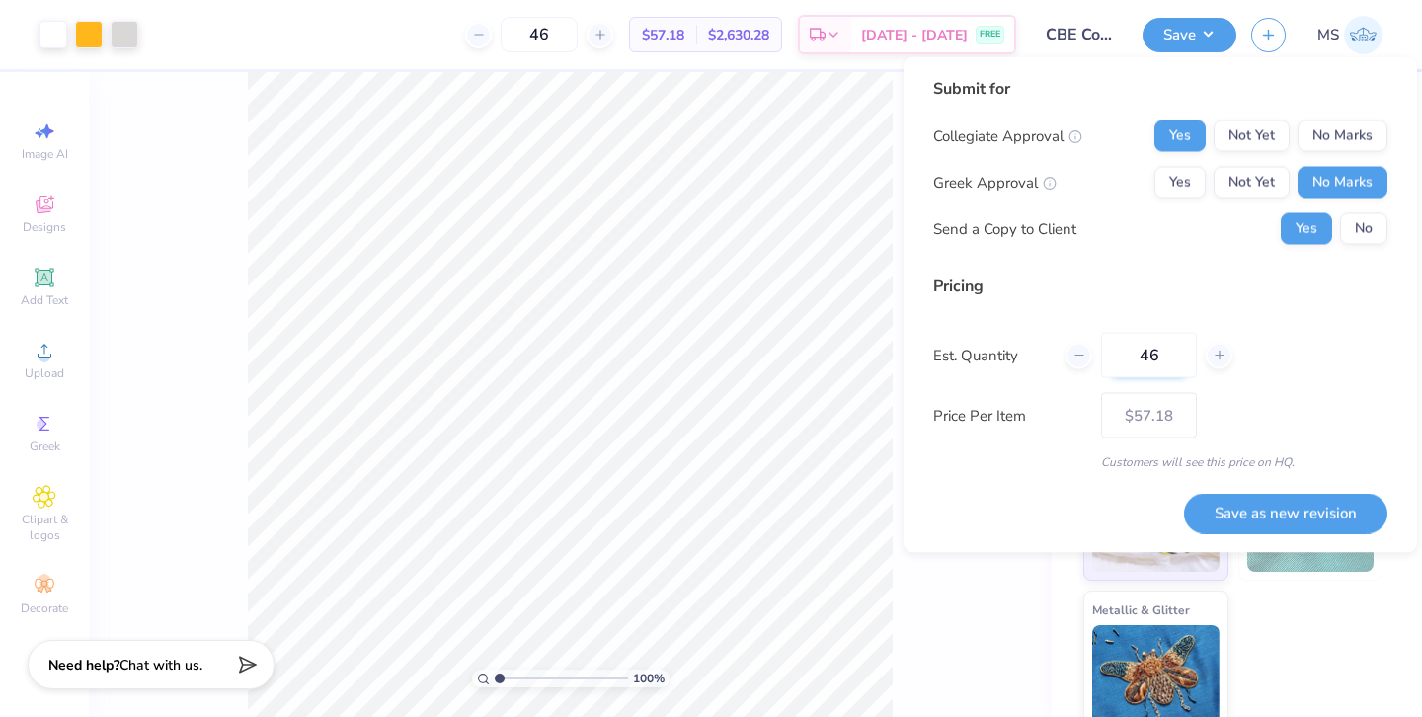
click at [1172, 358] on input "46" at bounding box center [1149, 355] width 96 height 45
type input "4"
type input "0"
type input "05"
type input "5"
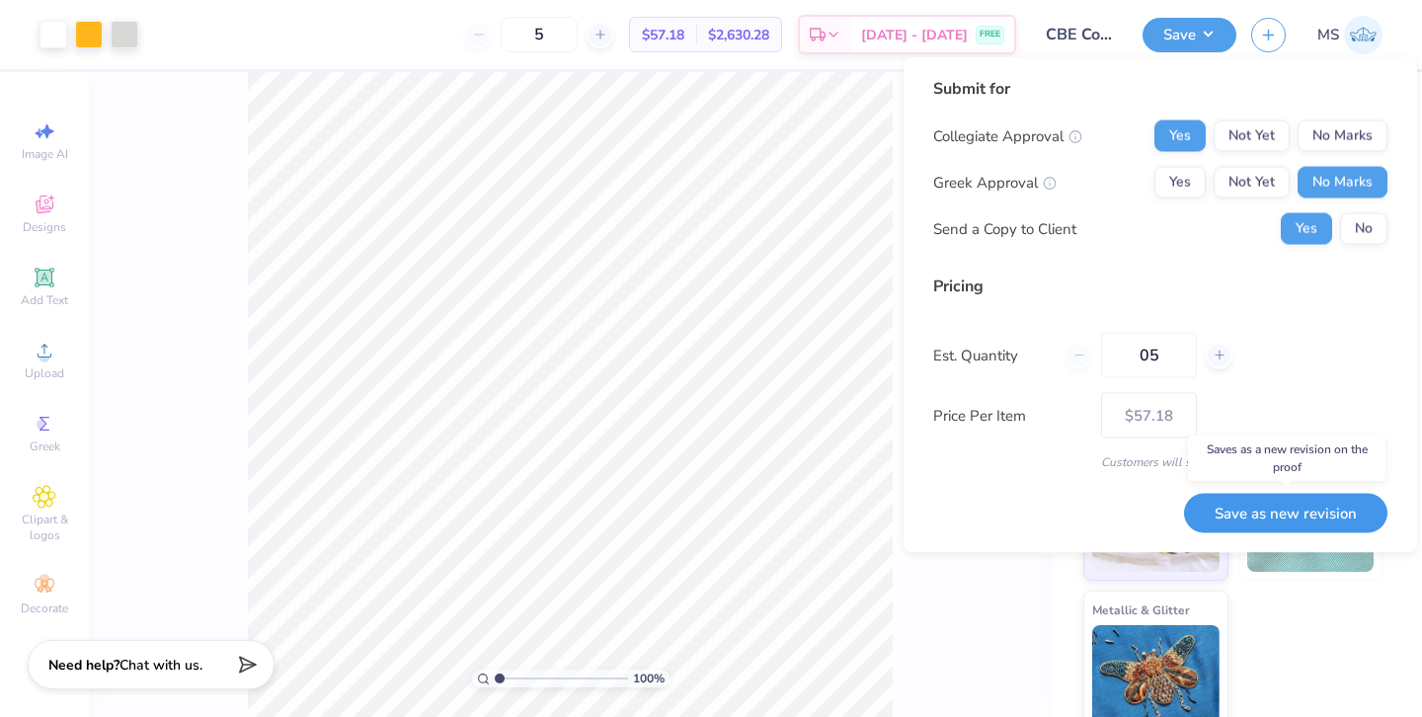
type input "12"
click at [1231, 505] on body "Art colors 5 $57.18 Per Item $2,630.28 Total Est. Delivery [DATE] - [DATE] FREE…" at bounding box center [711, 358] width 1422 height 717
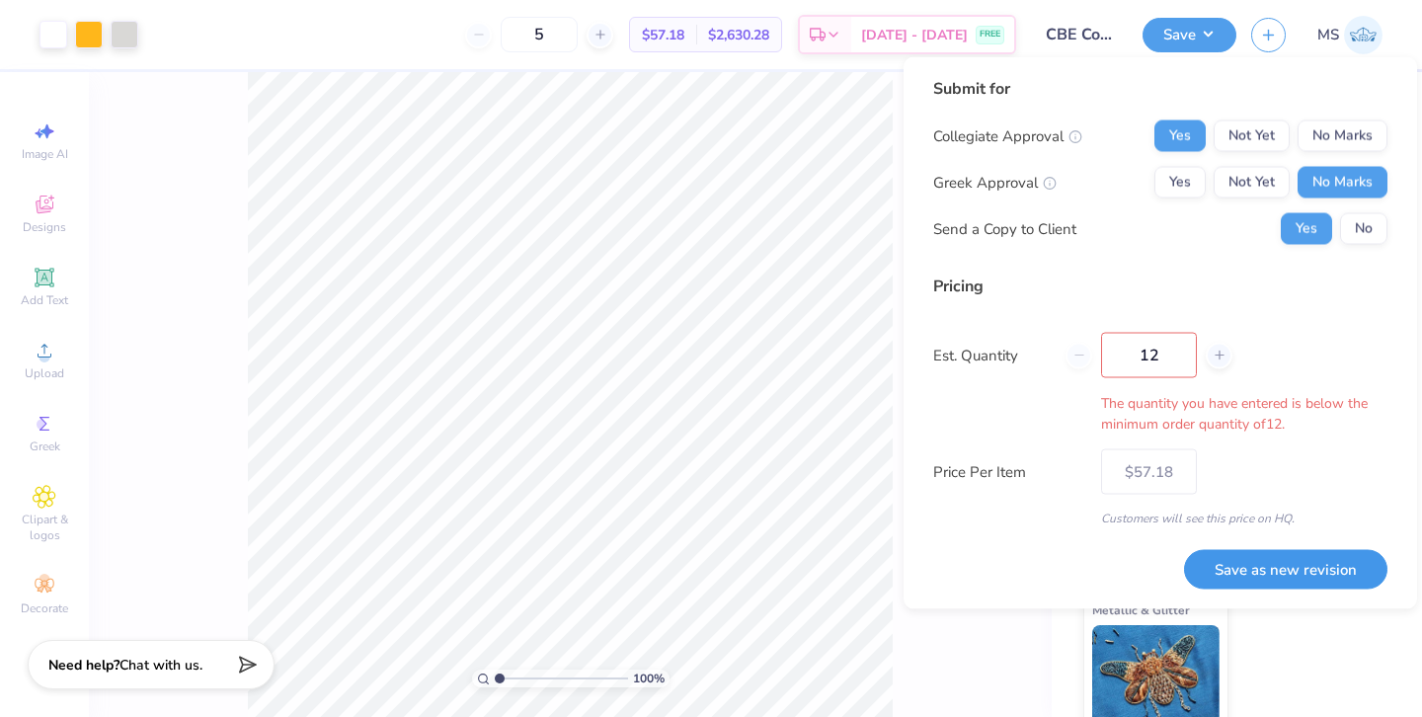
type input "12"
click at [1165, 353] on input "12" at bounding box center [1149, 355] width 96 height 45
click at [1283, 567] on button "Save as new revision" at bounding box center [1285, 569] width 203 height 40
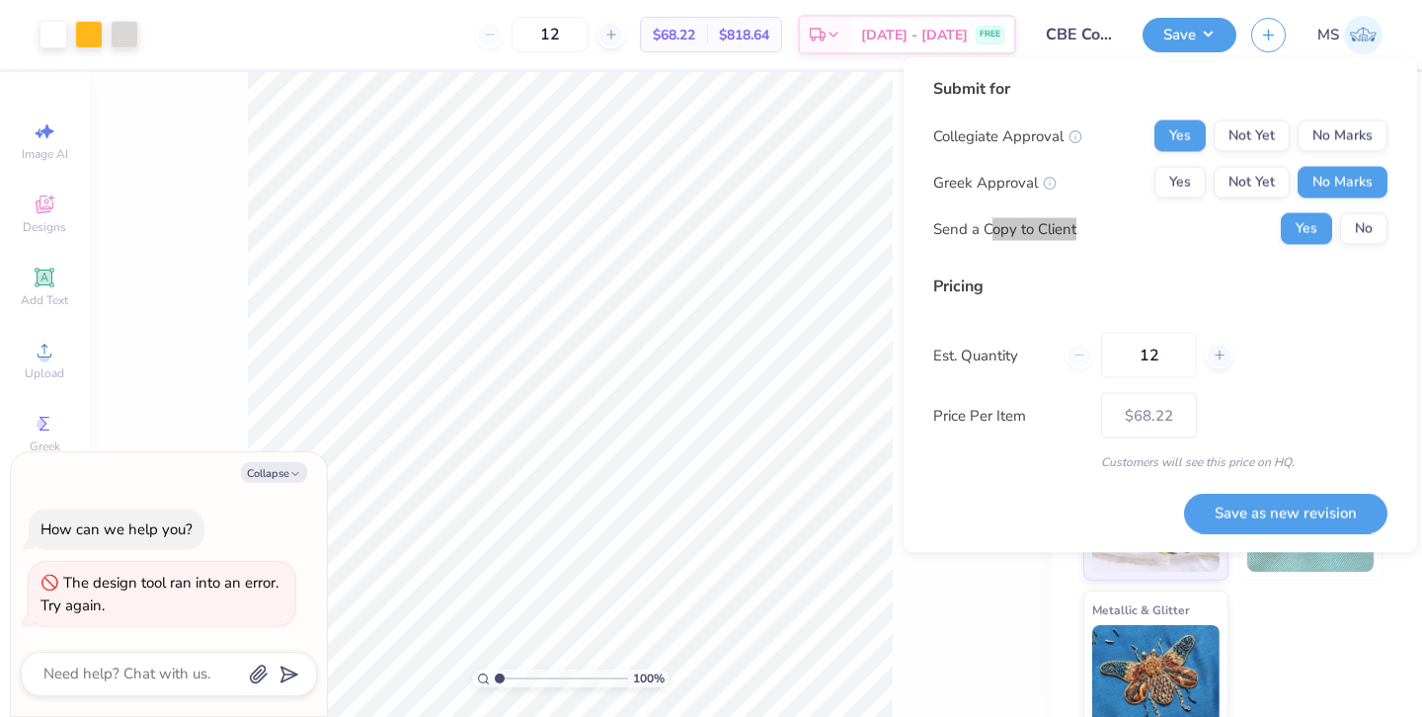
drag, startPoint x: 995, startPoint y: 224, endPoint x: 995, endPoint y: 241, distance: 16.8
click at [995, 241] on div "Send a Copy to Client Yes No" at bounding box center [1160, 229] width 454 height 32
click at [1207, 493] on button "Save as new revision" at bounding box center [1285, 513] width 203 height 40
type input "$68.22"
type textarea "x"
